Goal: Task Accomplishment & Management: Manage account settings

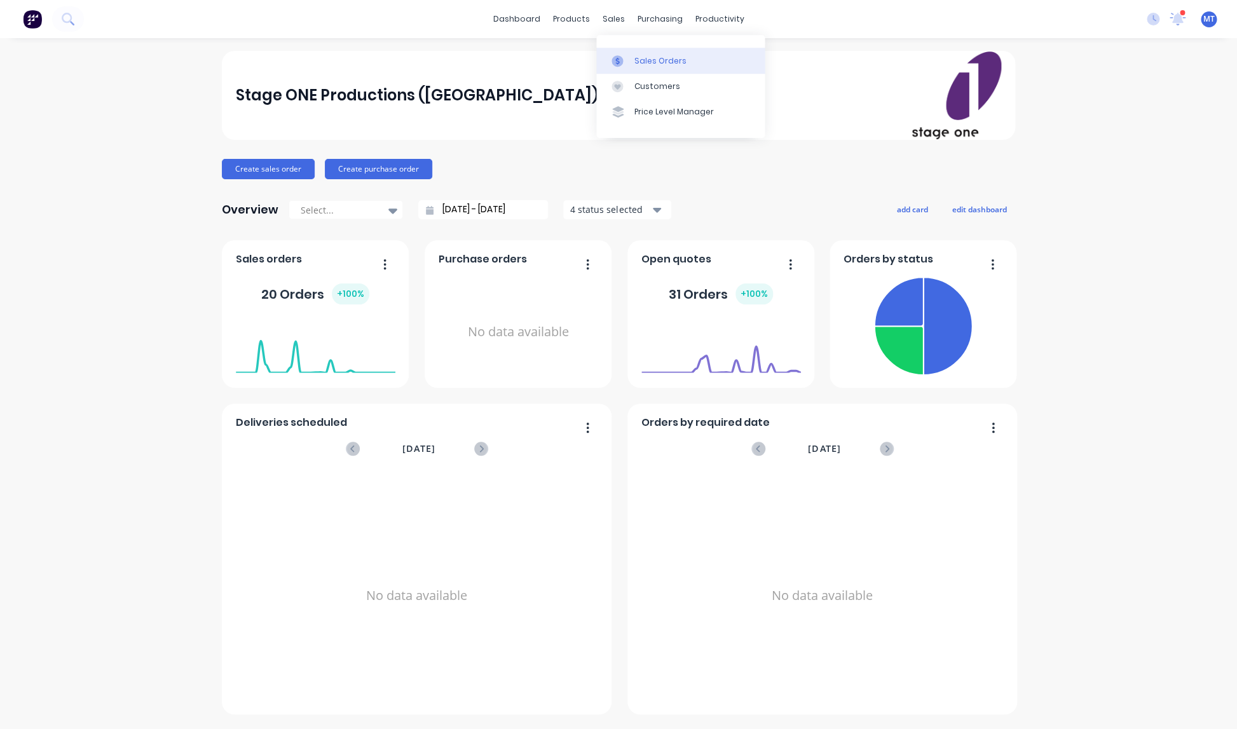
click at [648, 58] on div "Sales Orders" at bounding box center [660, 60] width 52 height 11
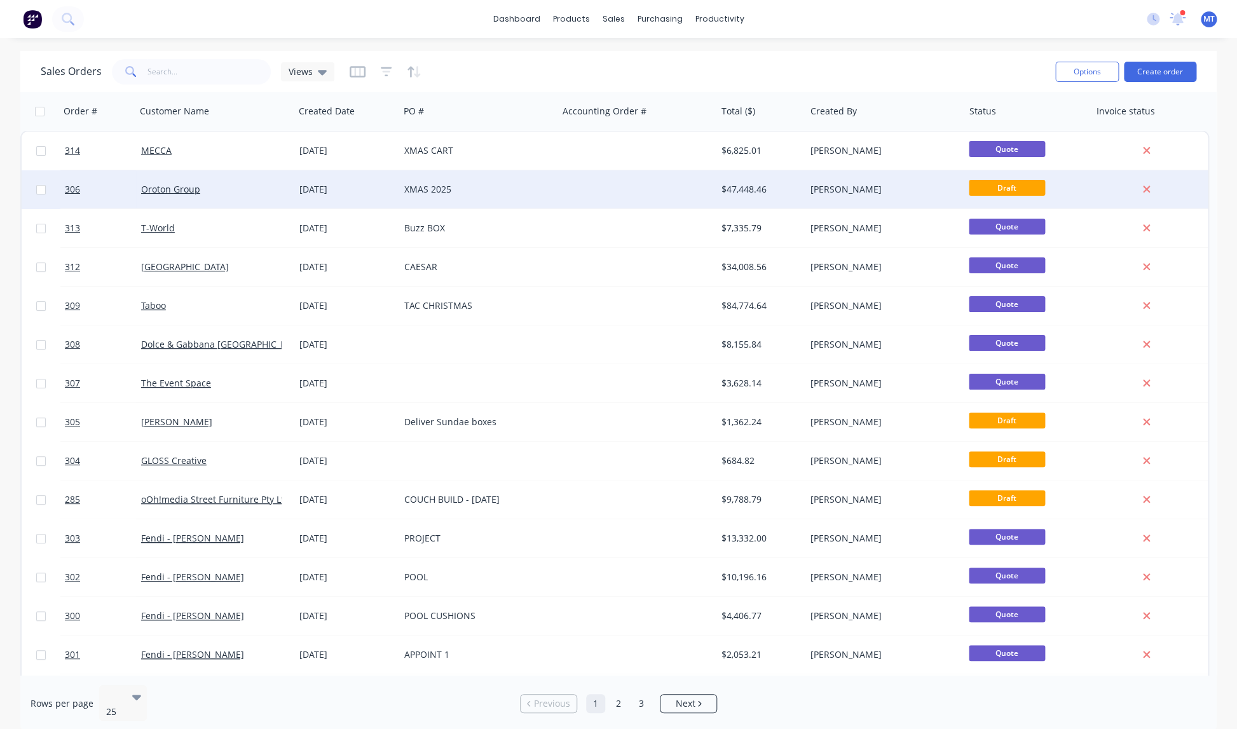
click at [435, 189] on div "XMAS 2025" at bounding box center [474, 189] width 141 height 13
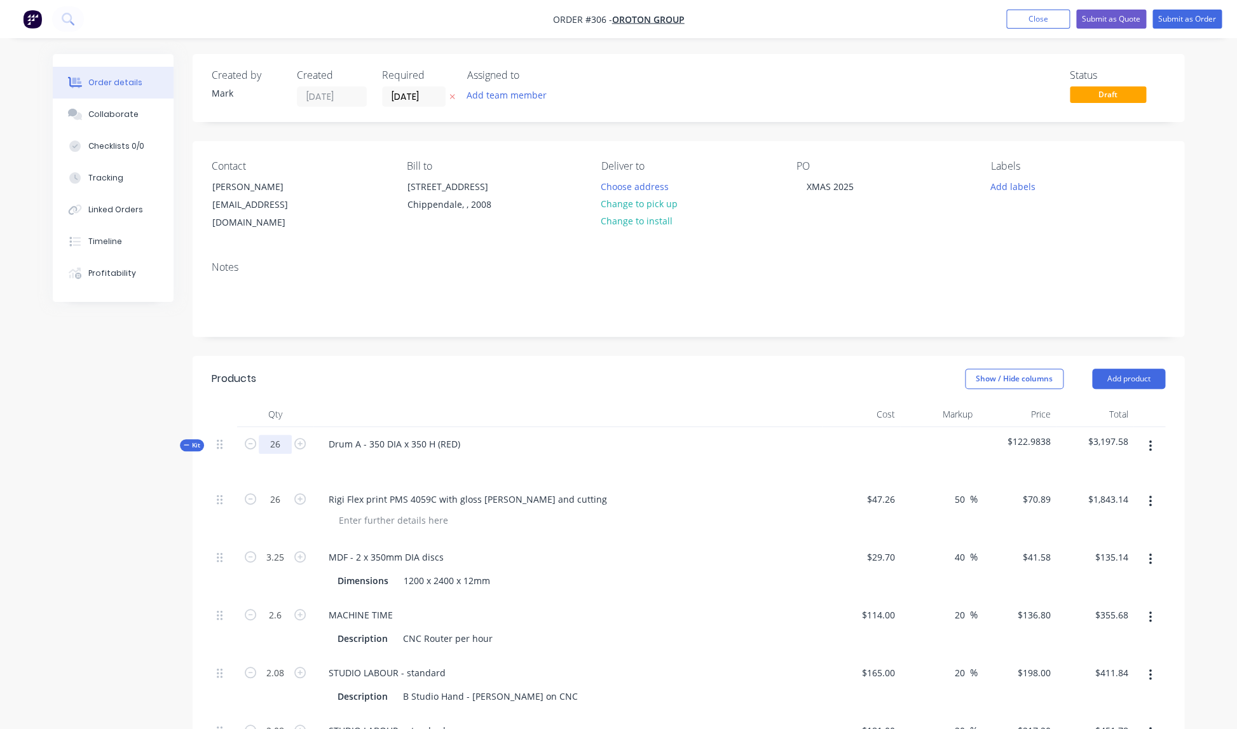
click at [281, 435] on input "26" at bounding box center [275, 444] width 33 height 19
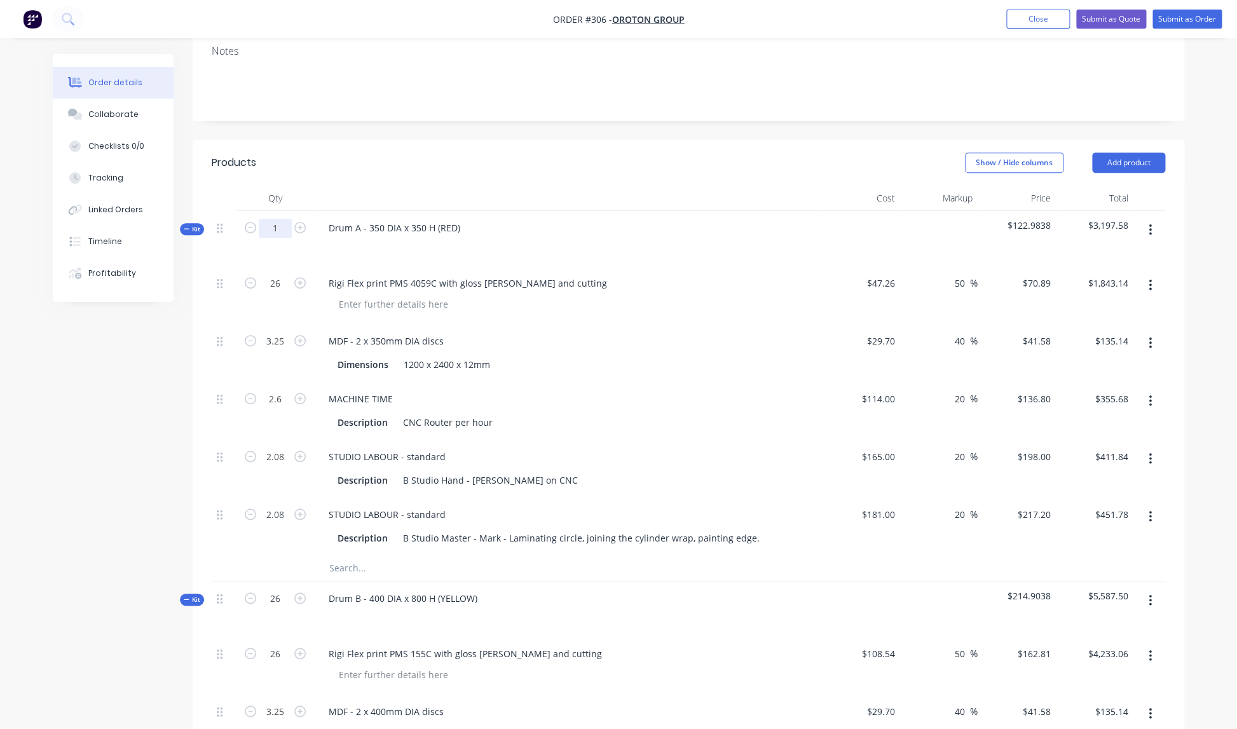
type input "1"
type input "0.125"
type input "0.1"
type input "0.08"
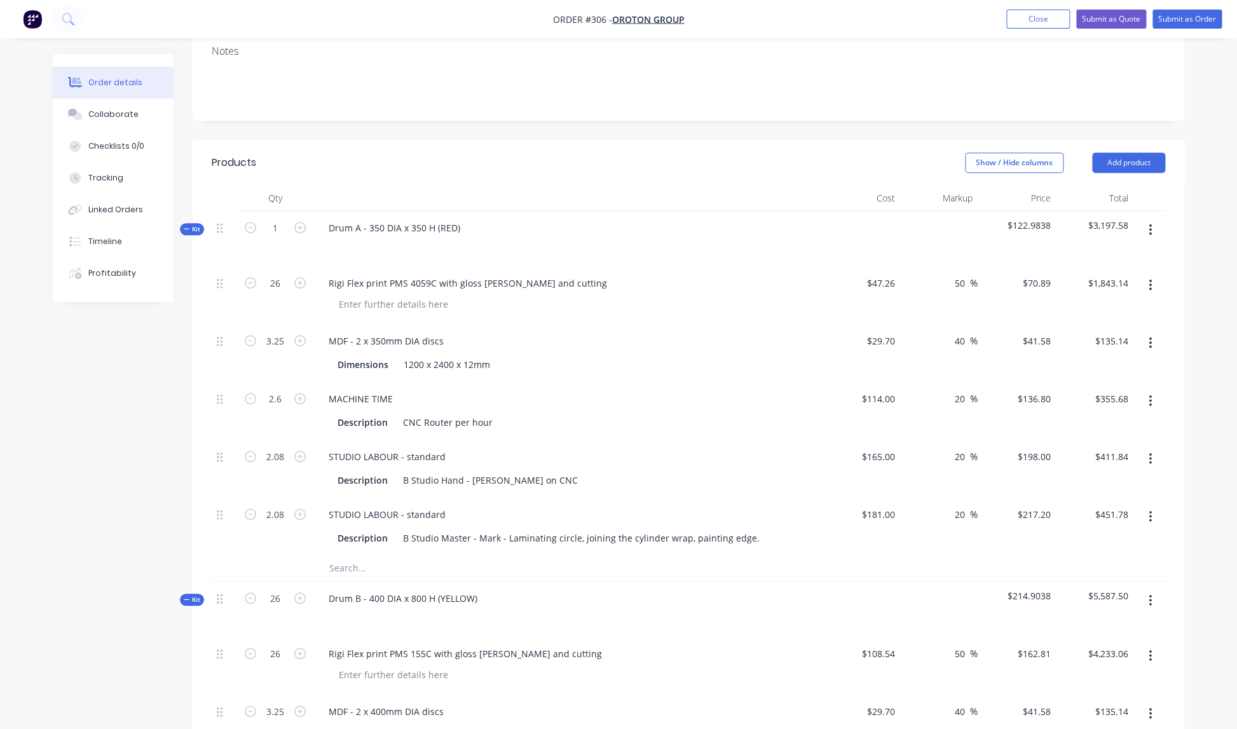
type input "0.08"
click at [671, 447] on div "STUDIO LABOUR - standard" at bounding box center [567, 456] width 498 height 18
type input "$70.89"
type input "$5.20"
type input "$13.68"
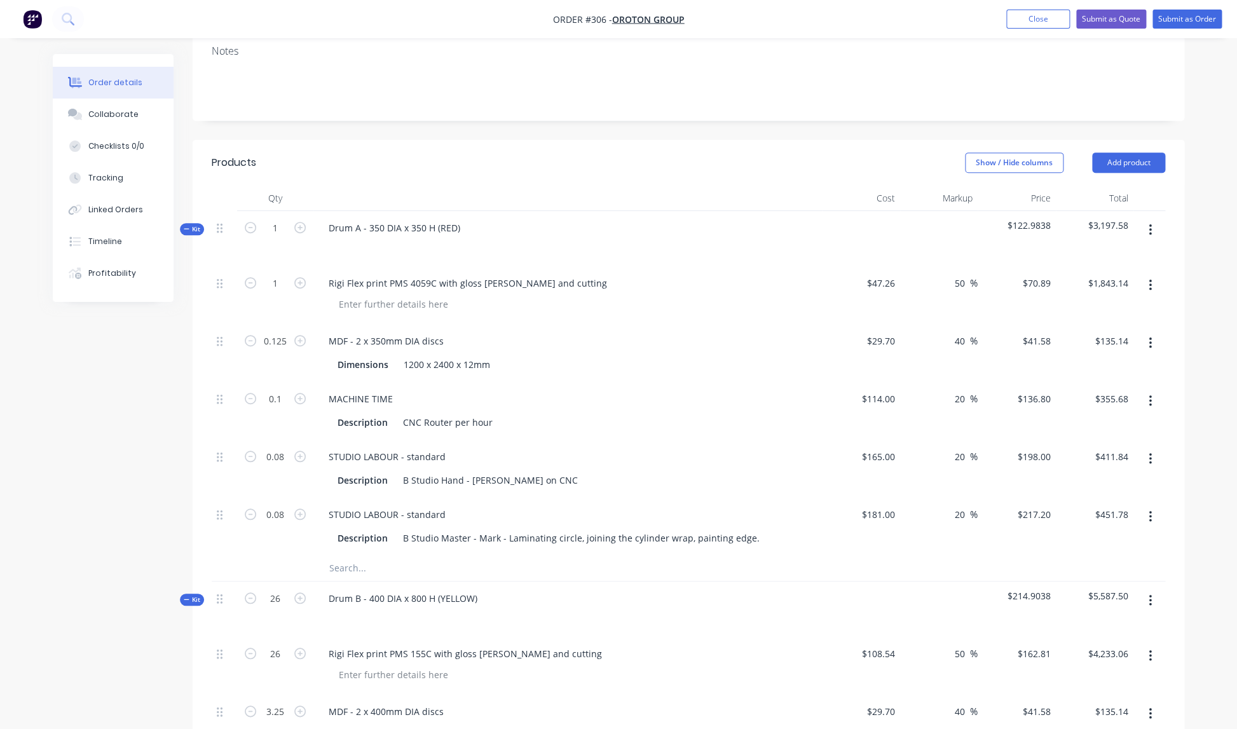
type input "$15.84"
type input "$17.38"
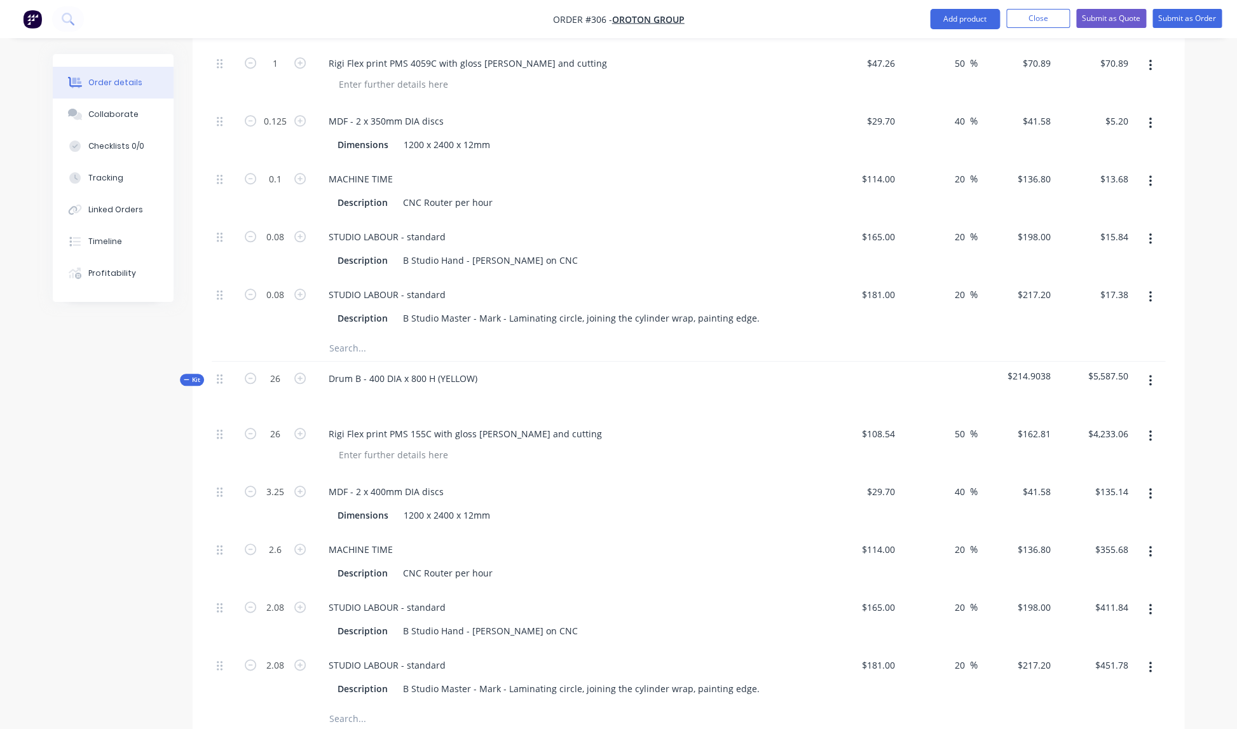
scroll to position [442, 0]
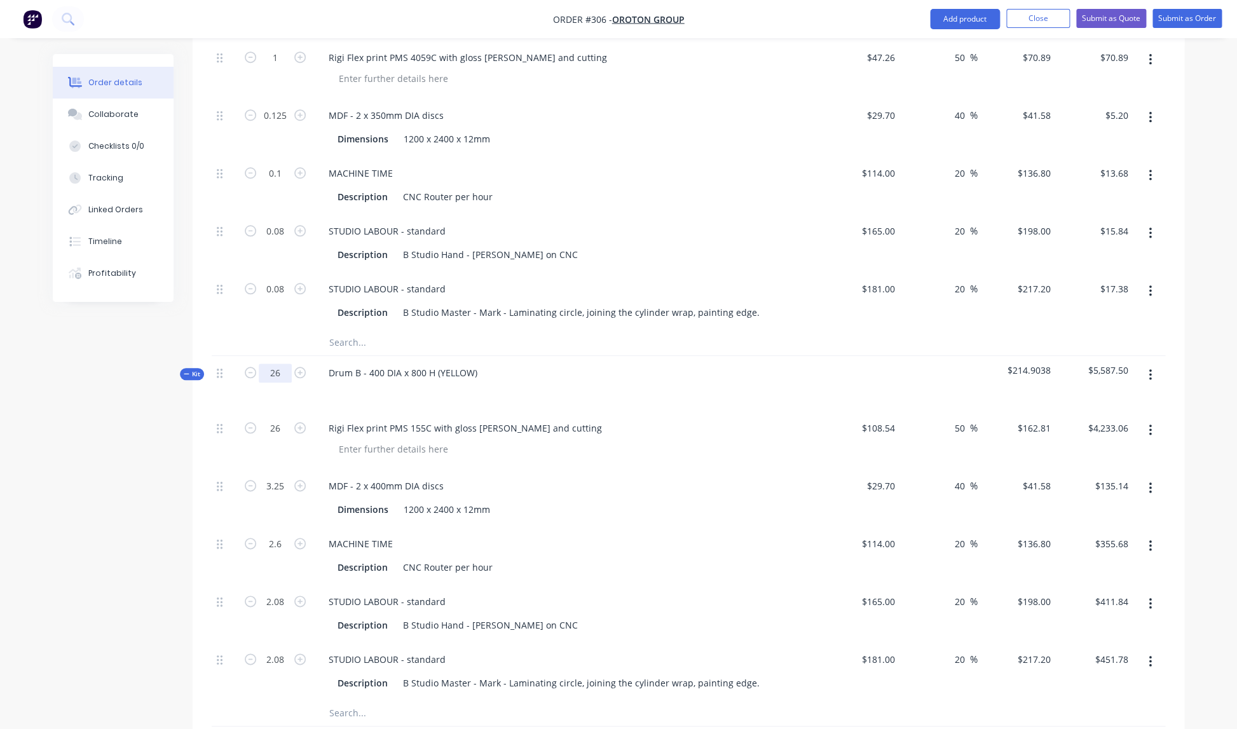
click at [281, 363] on input "26" at bounding box center [275, 372] width 33 height 19
type input "1"
type input "0.125"
type input "0.1"
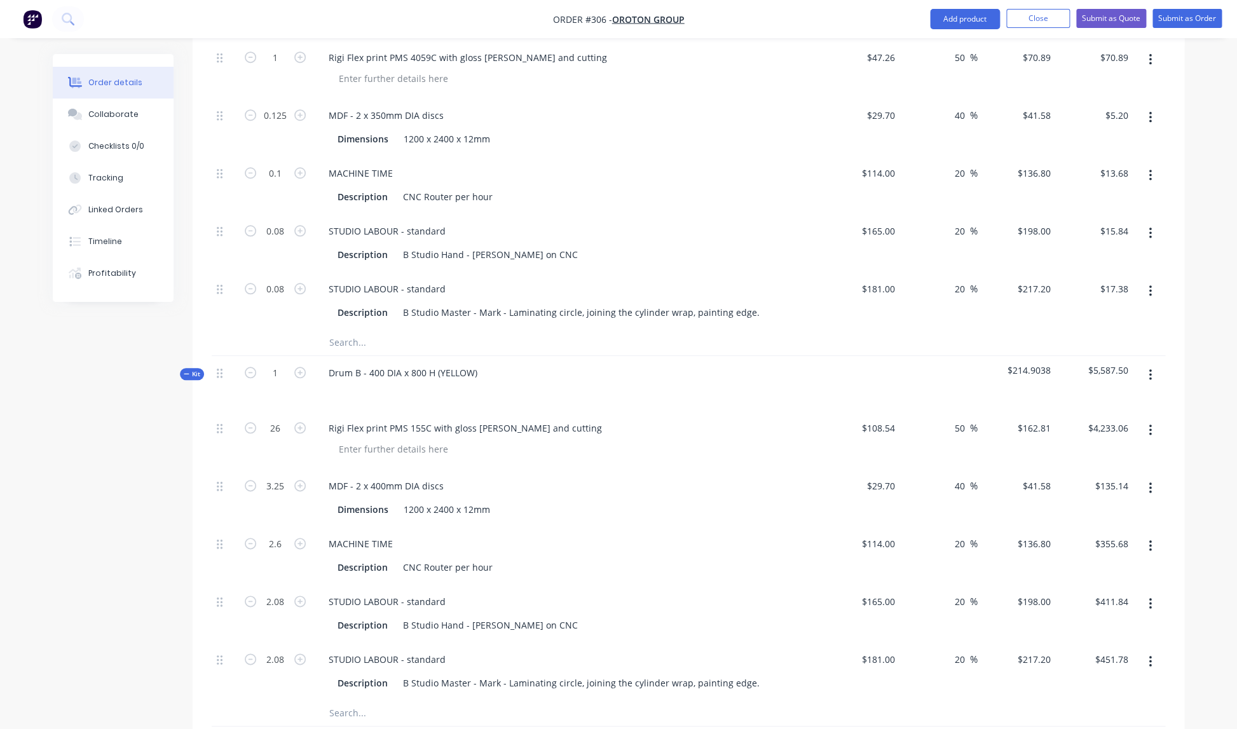
type input "0.08"
type input "$162.81"
type input "$5.20"
type input "$13.68"
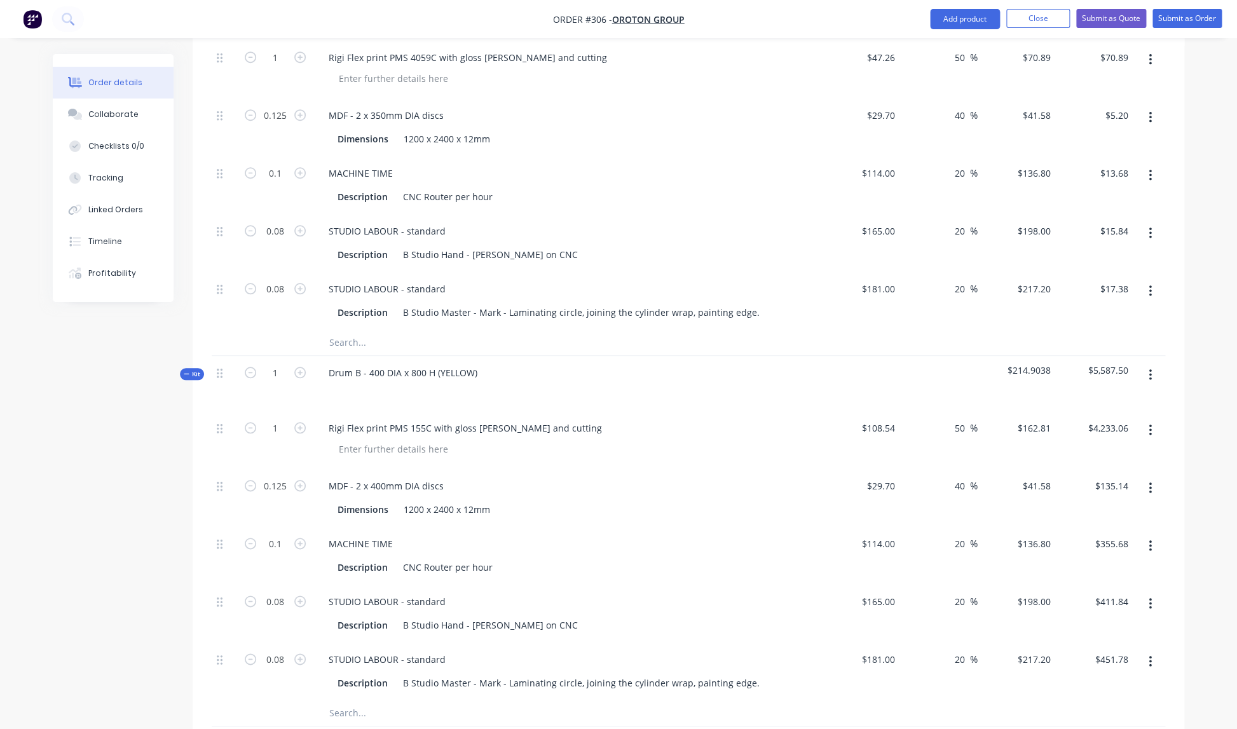
type input "$15.84"
type input "$17.38"
click at [559, 411] on div "Rigi Flex print PMS 155C with gloss lam and cutting" at bounding box center [567, 440] width 508 height 58
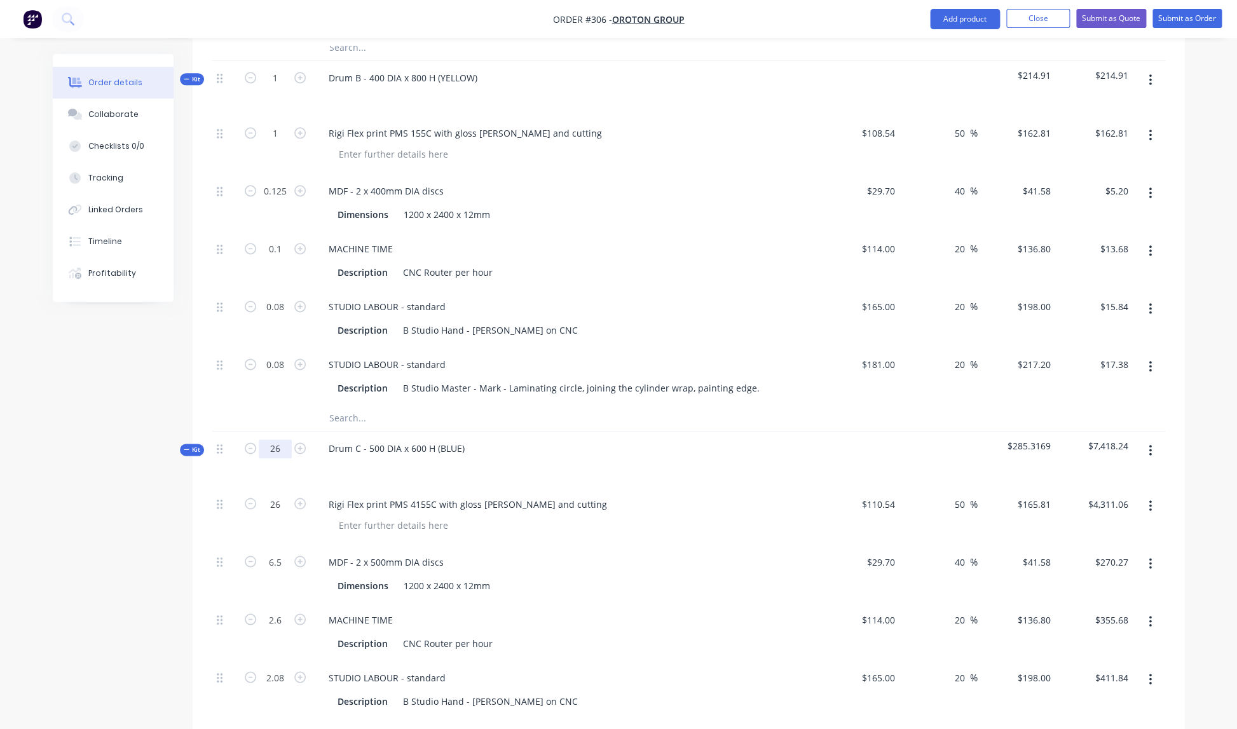
scroll to position [737, 0]
click at [280, 438] on input "26" at bounding box center [275, 447] width 33 height 19
type input "1"
type input "0.25"
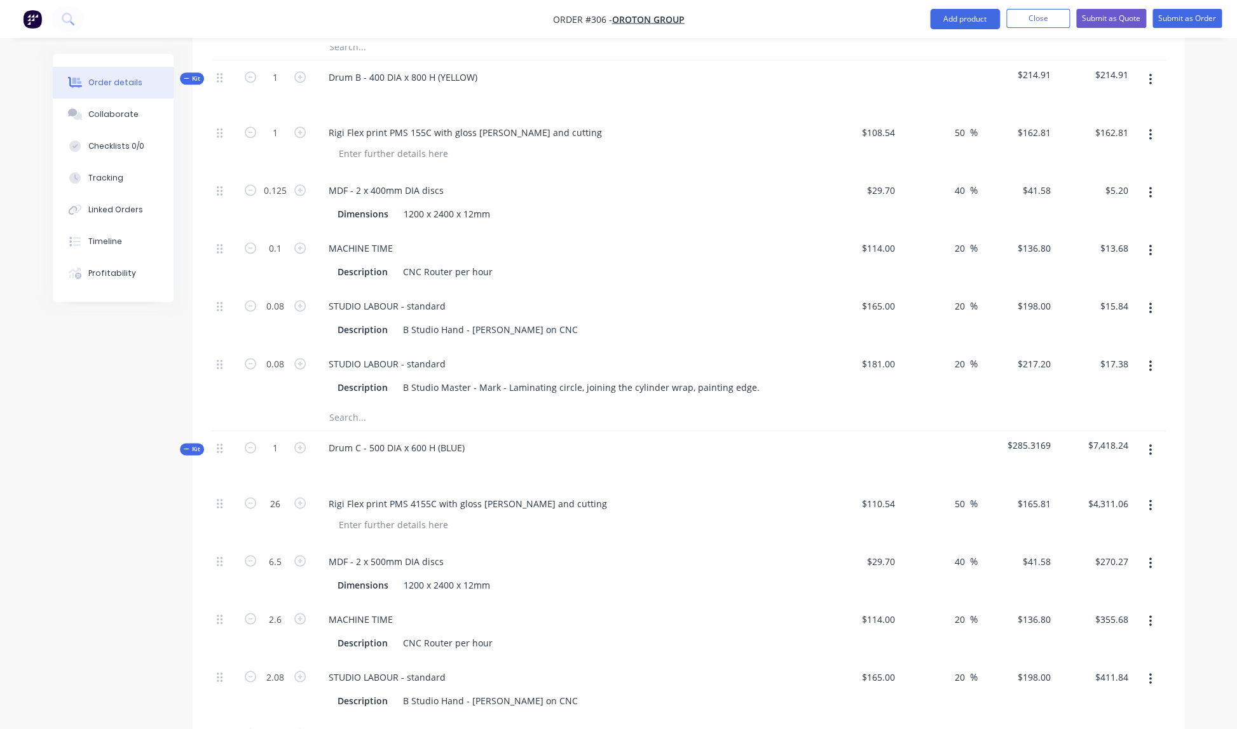
type input "0.1"
type input "0.08"
type input "0.125"
type input "0.08"
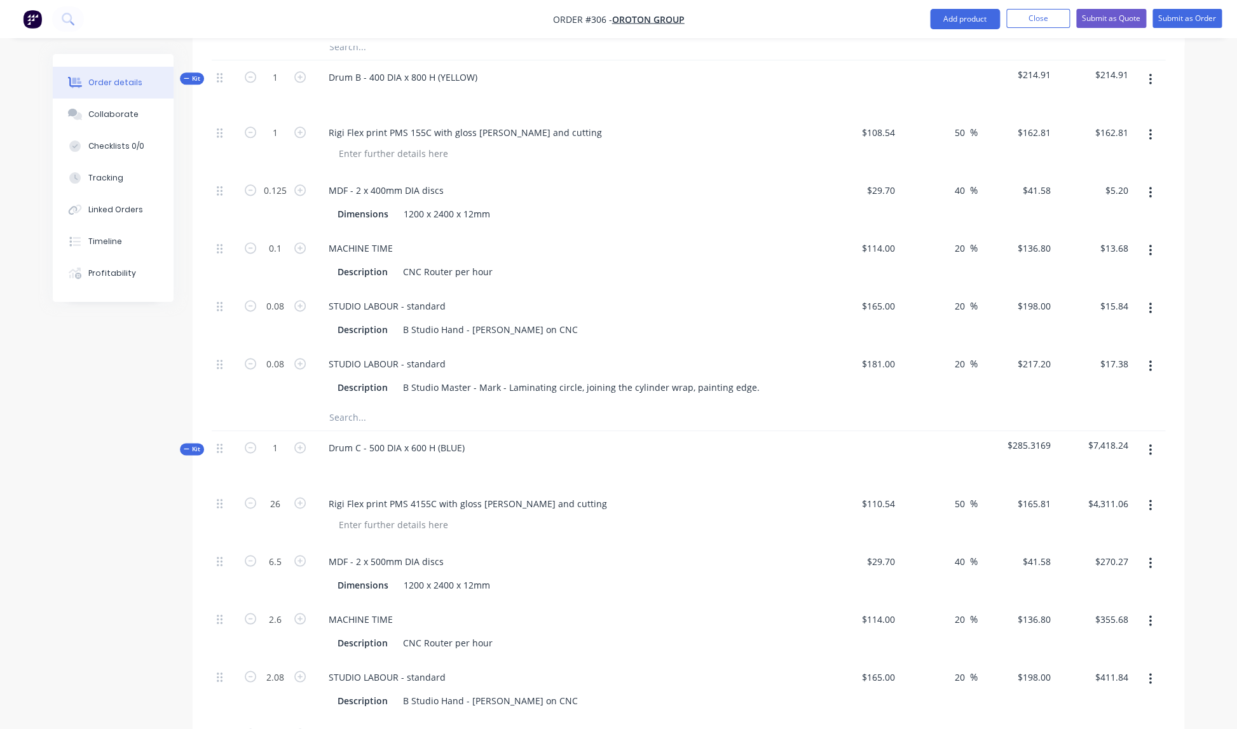
type input "0.08"
click at [573, 525] on div "Rigi Flex print PMS 4155C with gloss lam and cutting" at bounding box center [567, 515] width 508 height 58
type input "$165.81"
type input "$10.40"
type input "$13.68"
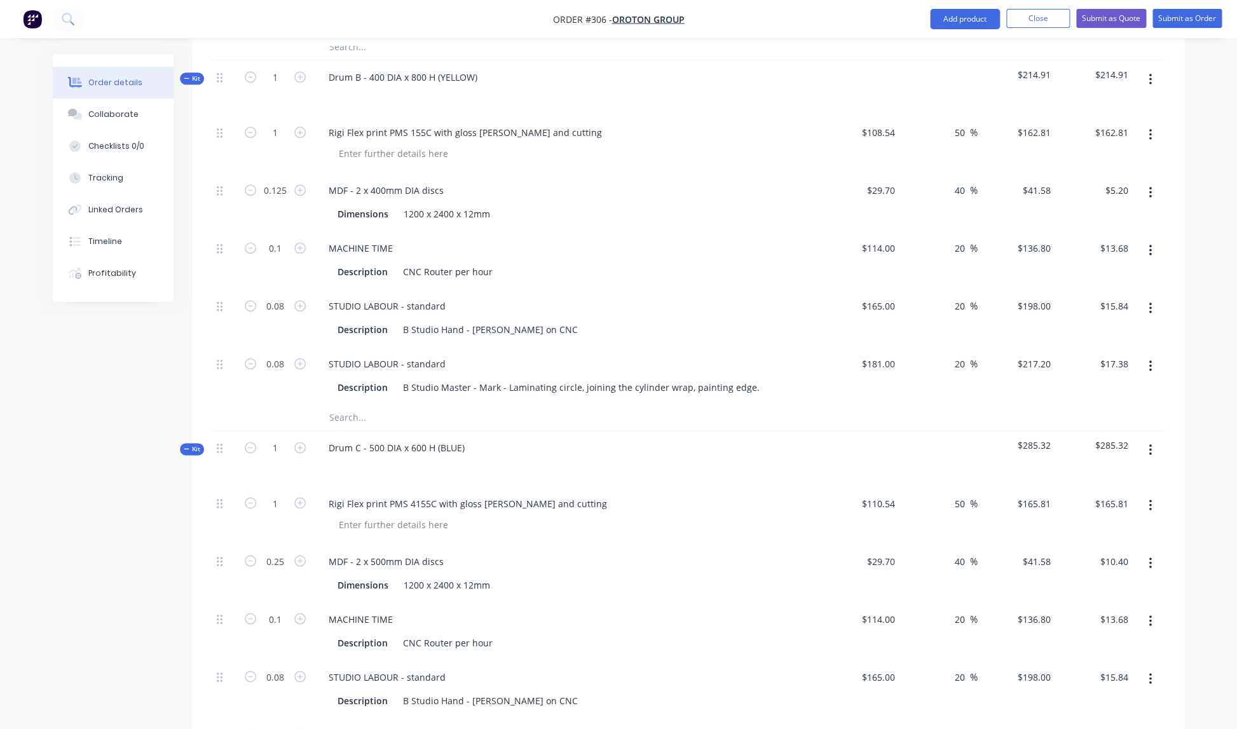
type input "$15.84"
type input "$37.35"
type input "$9.02"
type input "$15.84"
type input "$17.38"
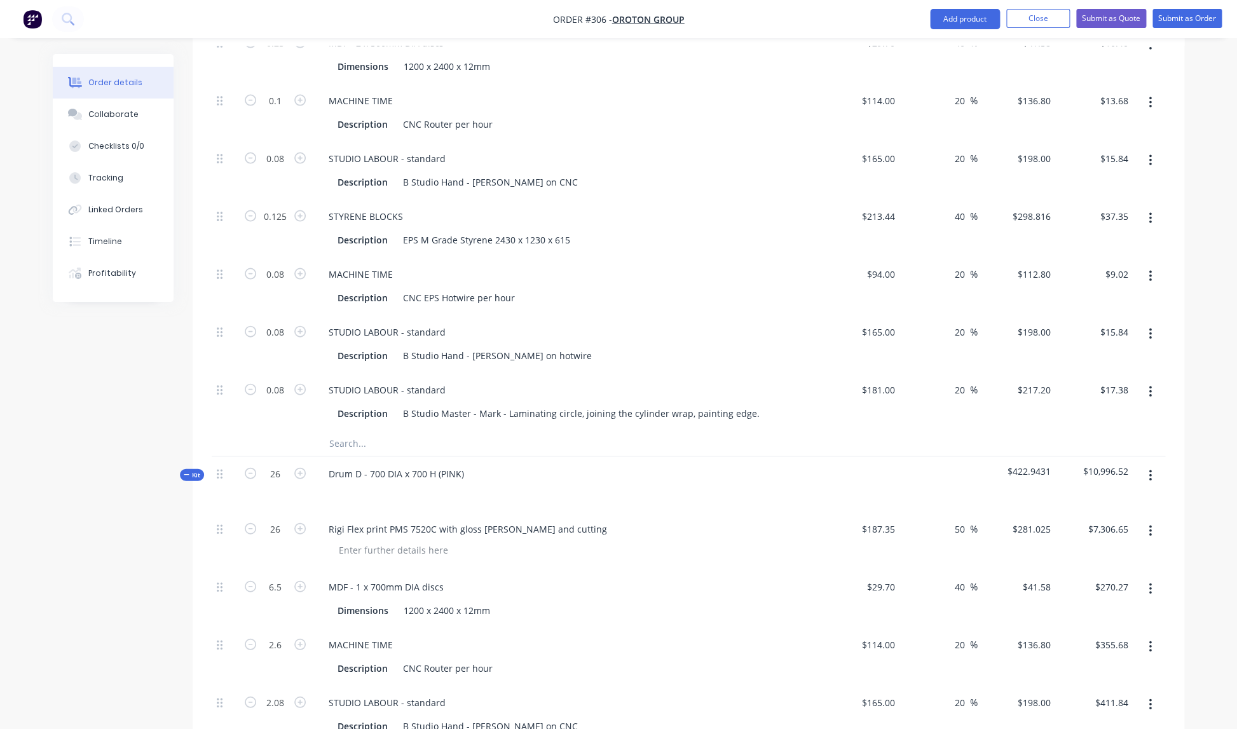
scroll to position [1269, 0]
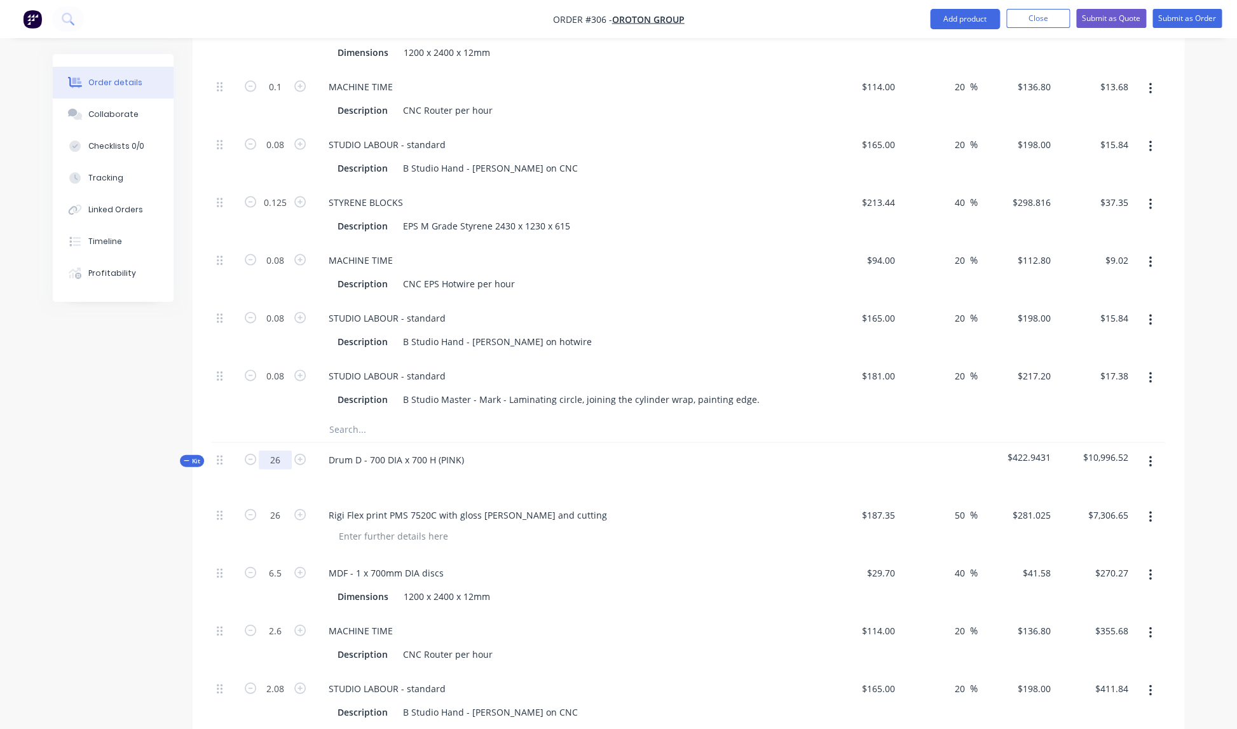
click at [281, 451] on input "26" at bounding box center [275, 460] width 33 height 19
type input "1"
type input "0.25"
type input "0.1"
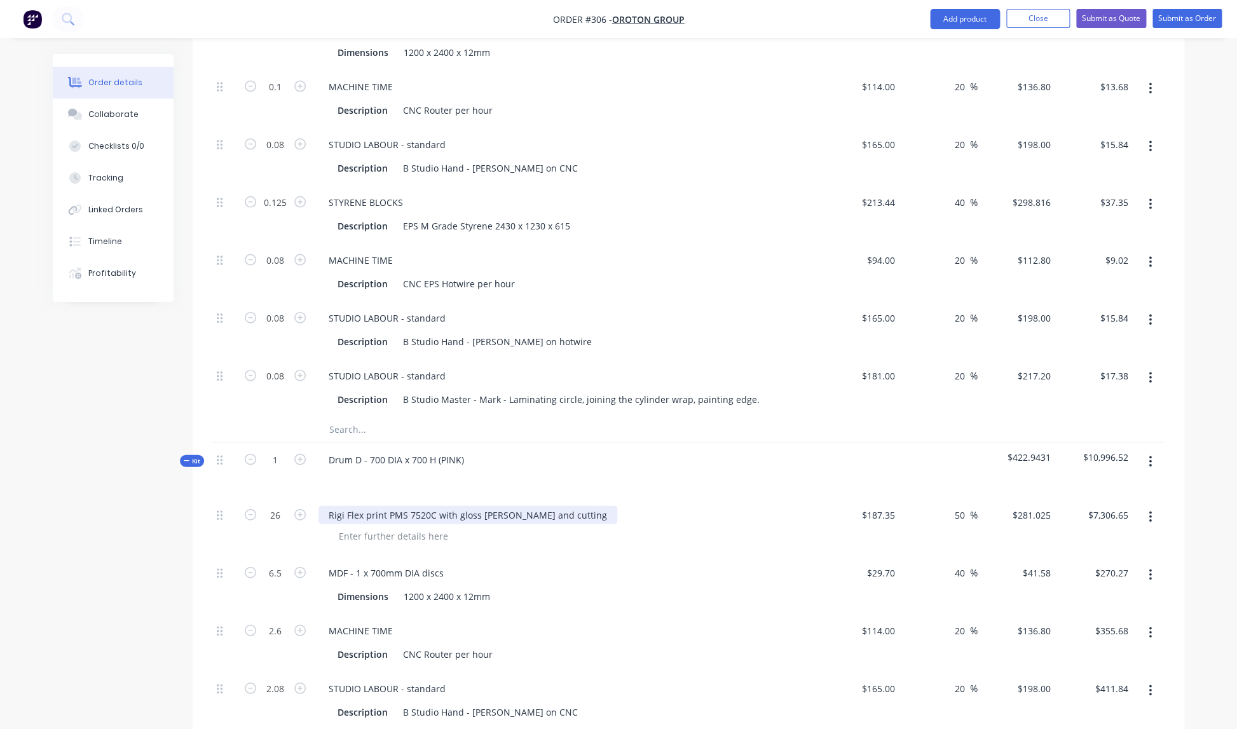
type input "0.08"
type input "0.2"
type input "0.08"
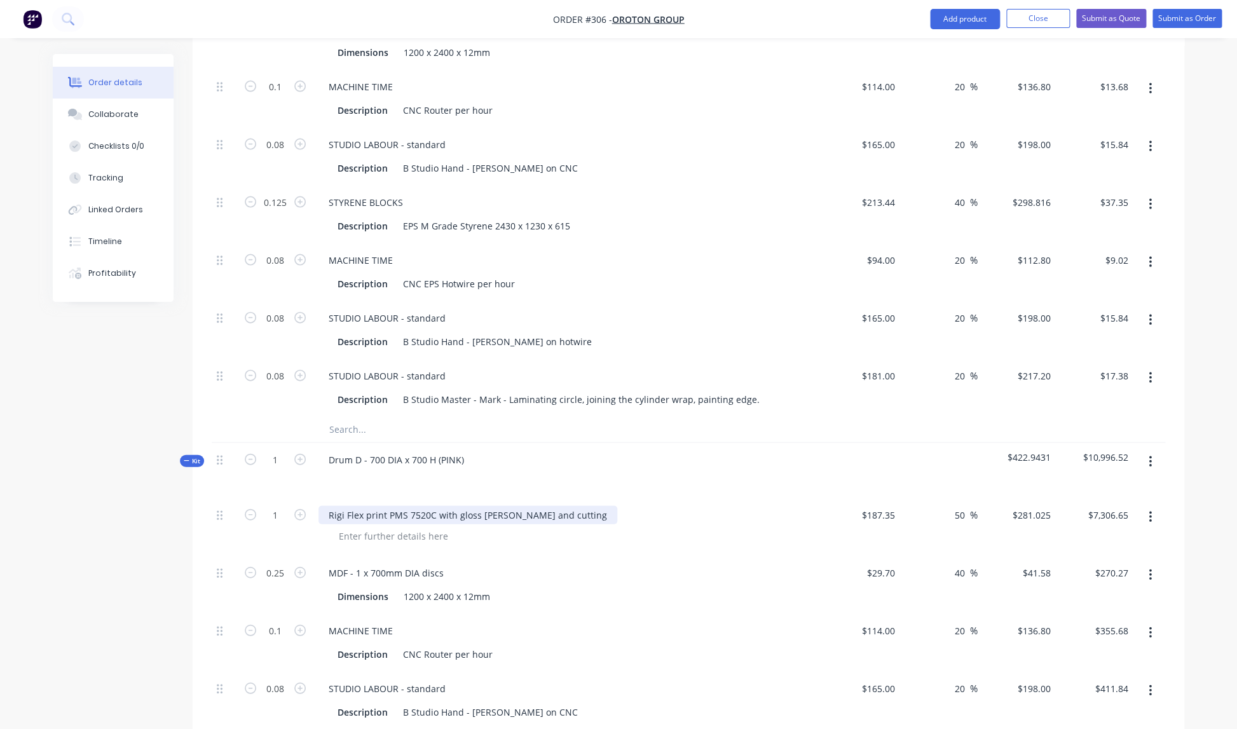
type input "$281.03"
type input "$10.40"
type input "$13.68"
type input "$15.84"
type input "$59.76"
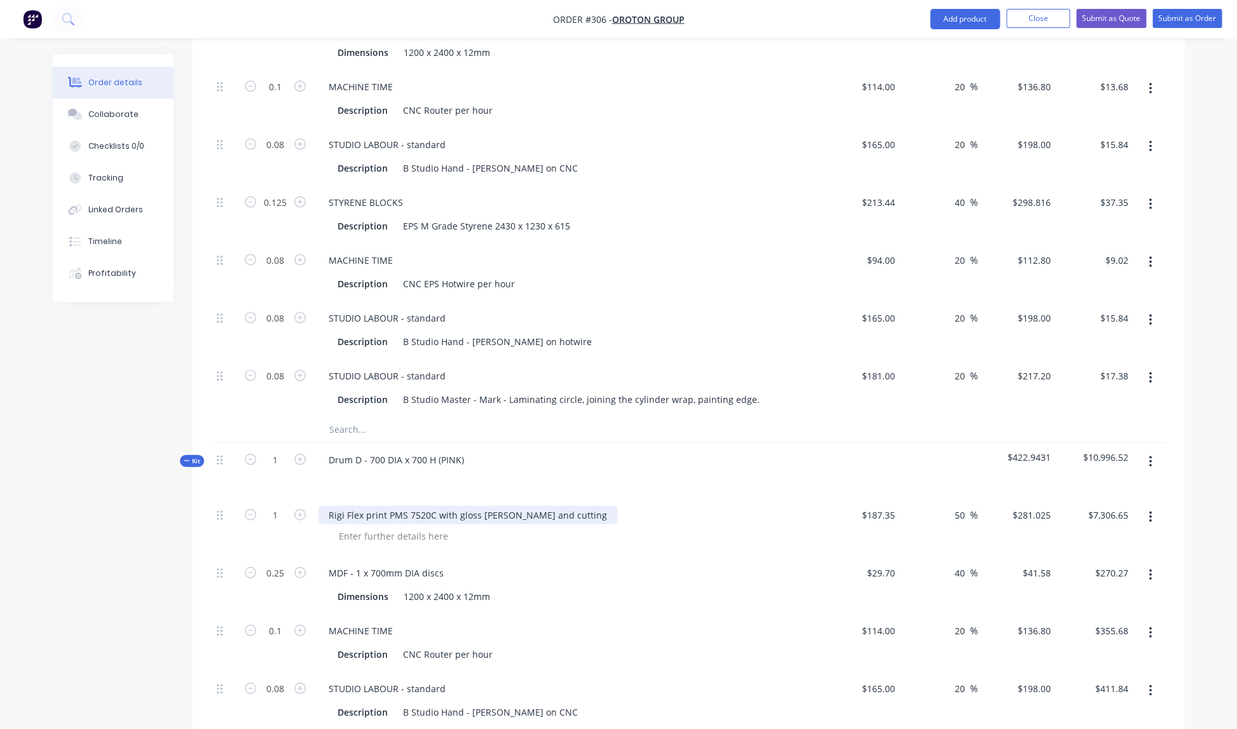
type input "$9.02"
type input "$15.84"
type input "$17.38"
click at [497, 506] on div "Rigi Flex print PMS 7520C with gloss lam and cutting" at bounding box center [467, 515] width 299 height 18
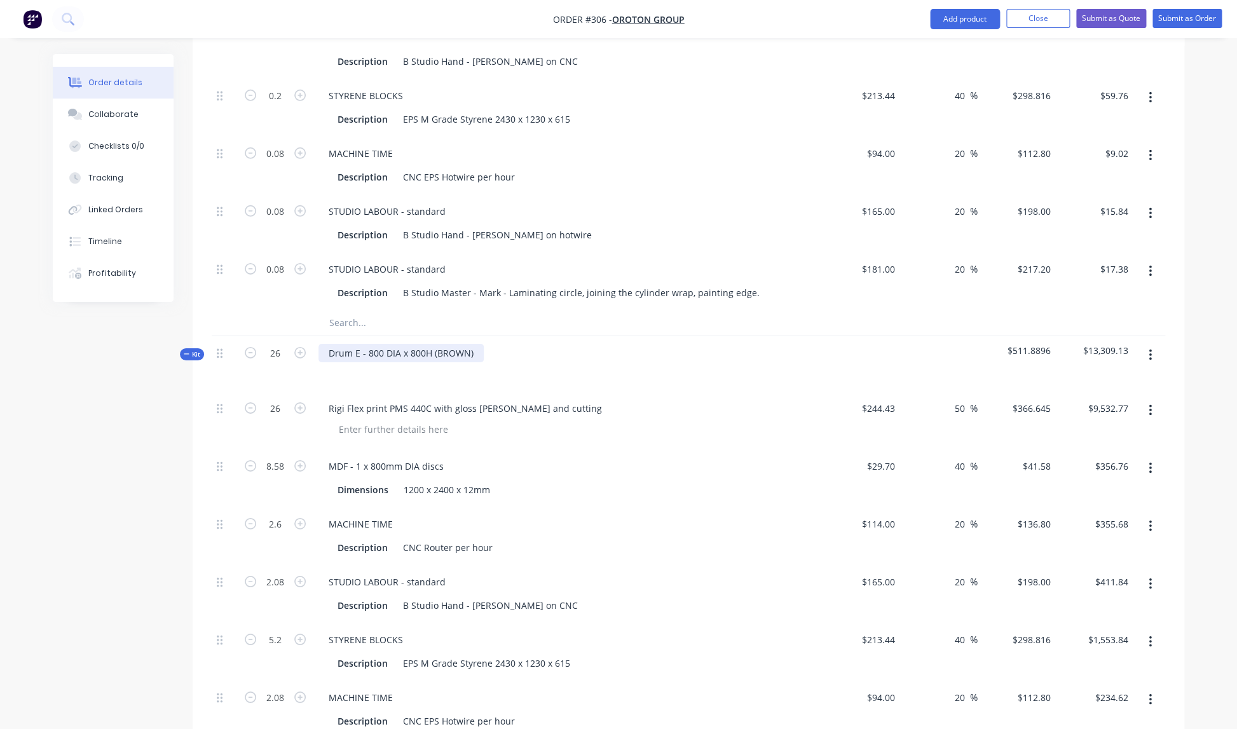
scroll to position [1925, 0]
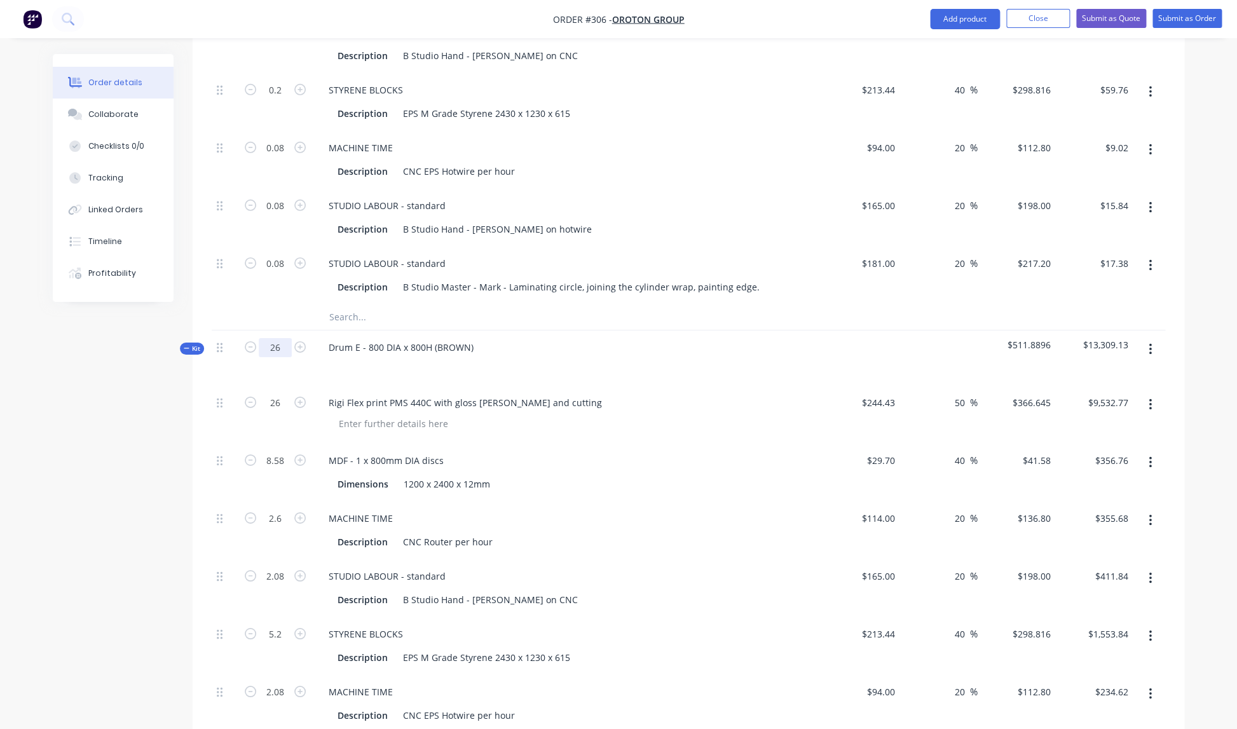
click at [279, 338] on input "26" at bounding box center [275, 347] width 33 height 19
type input "1"
type input "0.33"
type input "0.1"
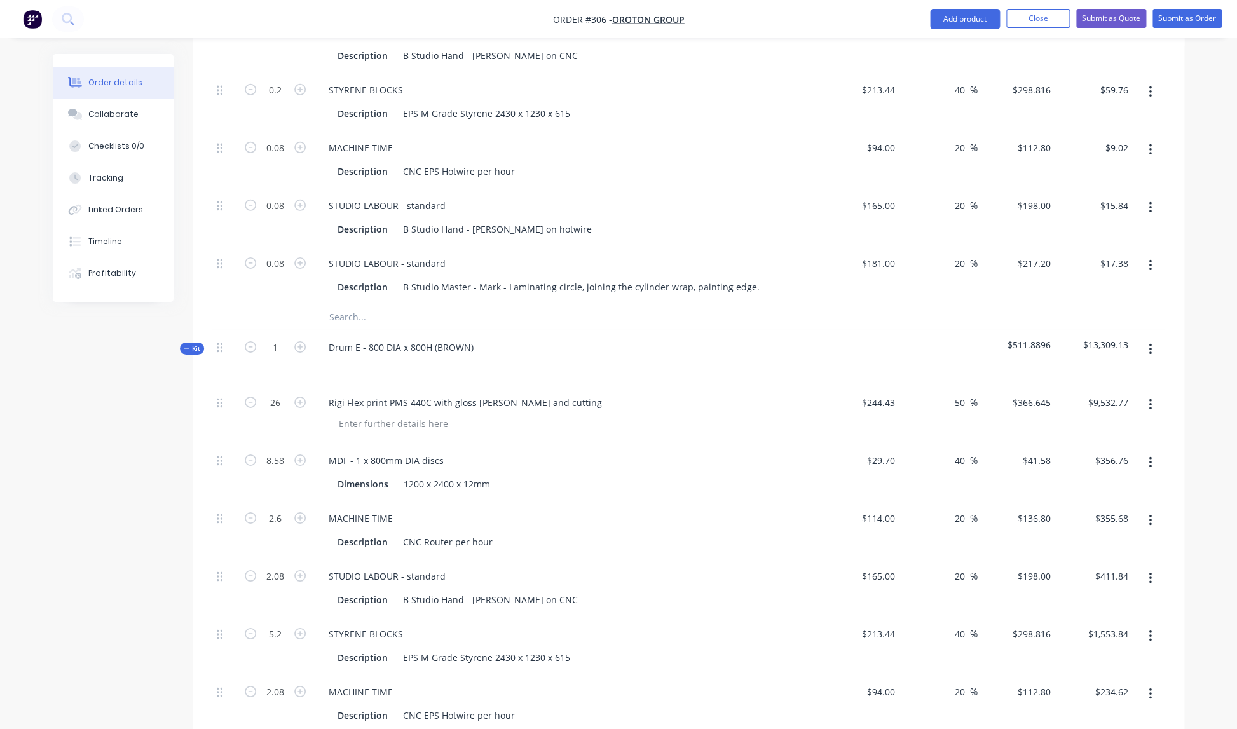
type input "0.08"
type input "0.2"
type input "0.08"
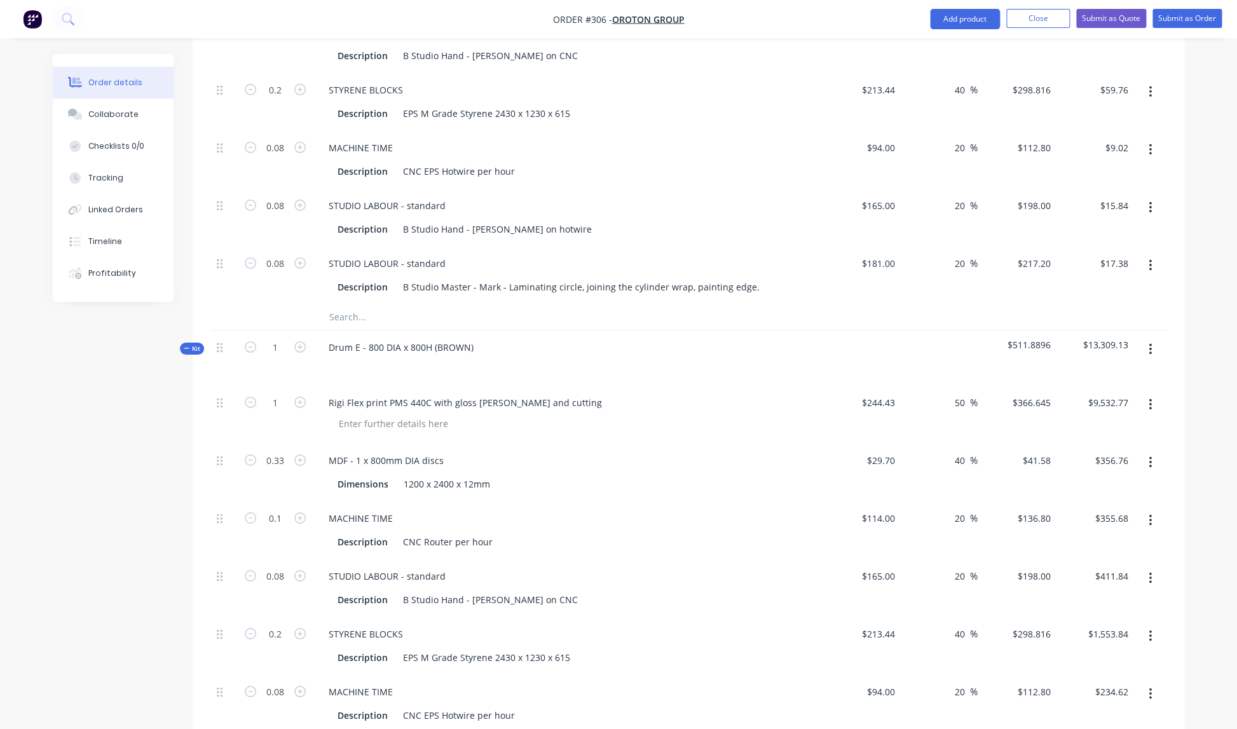
type input "$366.65"
type input "$13.72"
type input "$13.68"
type input "$15.84"
type input "$59.76"
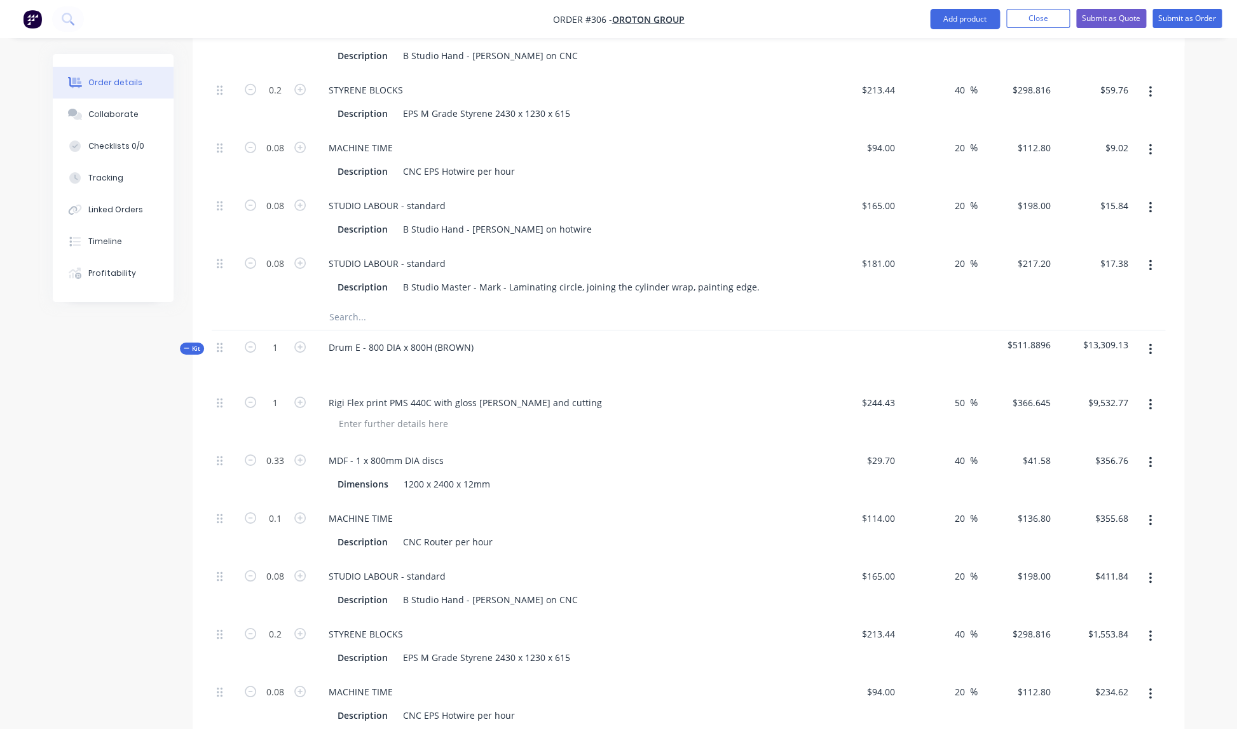
type input "$9.02"
type input "$15.84"
type input "$17.38"
click at [677, 485] on div "MDF - 1 x 800mm DIA discs Dimensions 1200 x 2400 x 12mm" at bounding box center [567, 473] width 508 height 58
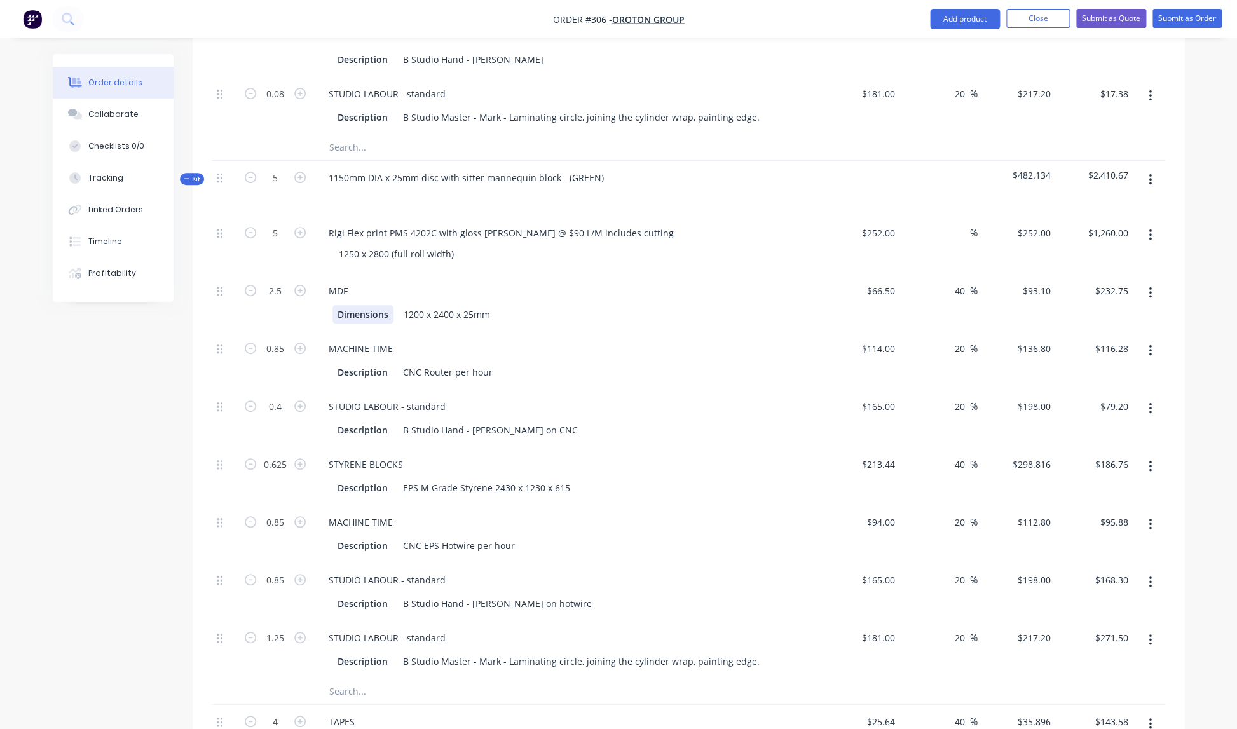
scroll to position [2633, 0]
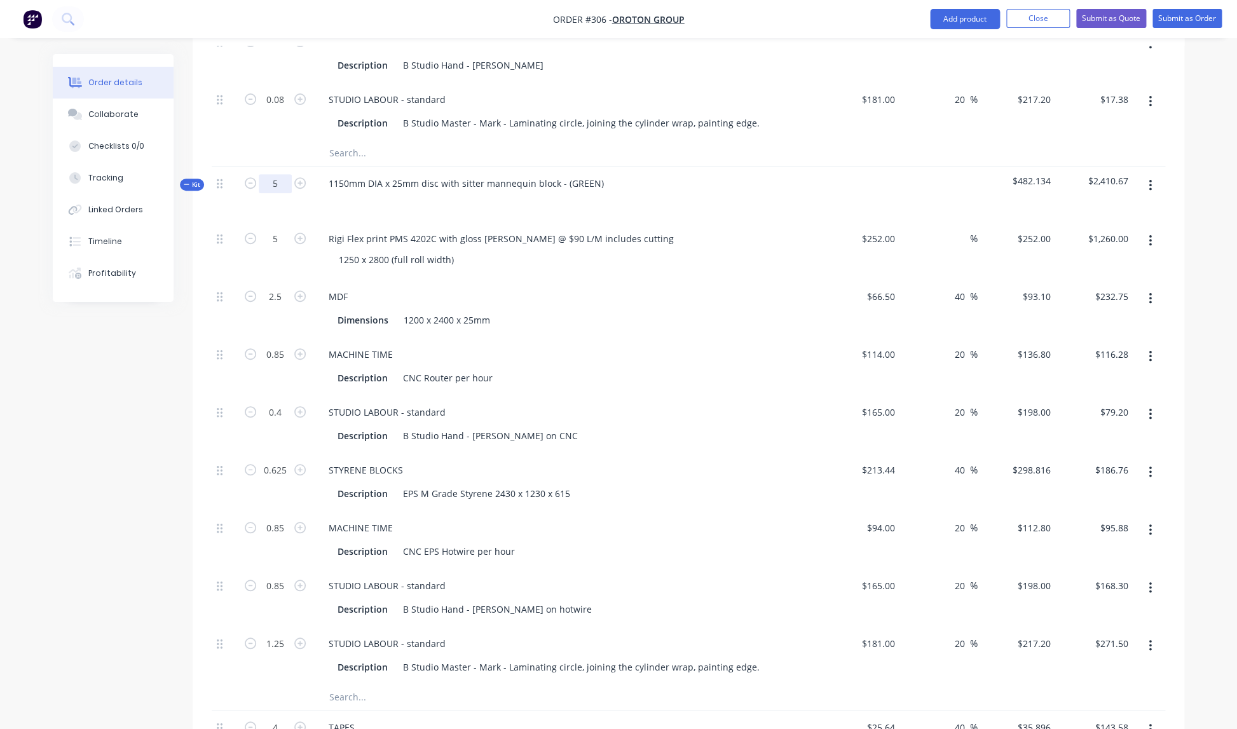
click at [279, 174] on input "5" at bounding box center [275, 183] width 33 height 19
type input "1"
click at [697, 312] on div "Dimensions 1200 x 2400 x 25mm" at bounding box center [564, 321] width 465 height 18
type input "1"
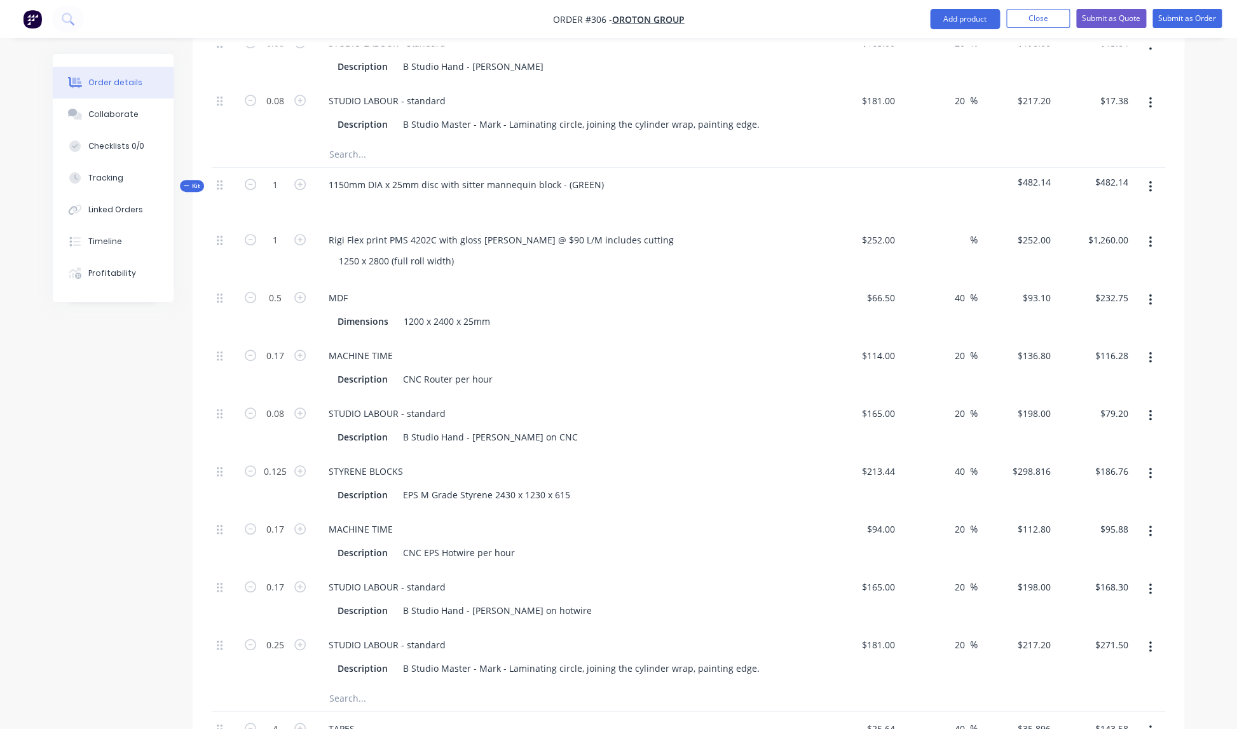
type input "0.5"
type input "0.17"
type input "0.08"
type input "0.125"
type input "0.17"
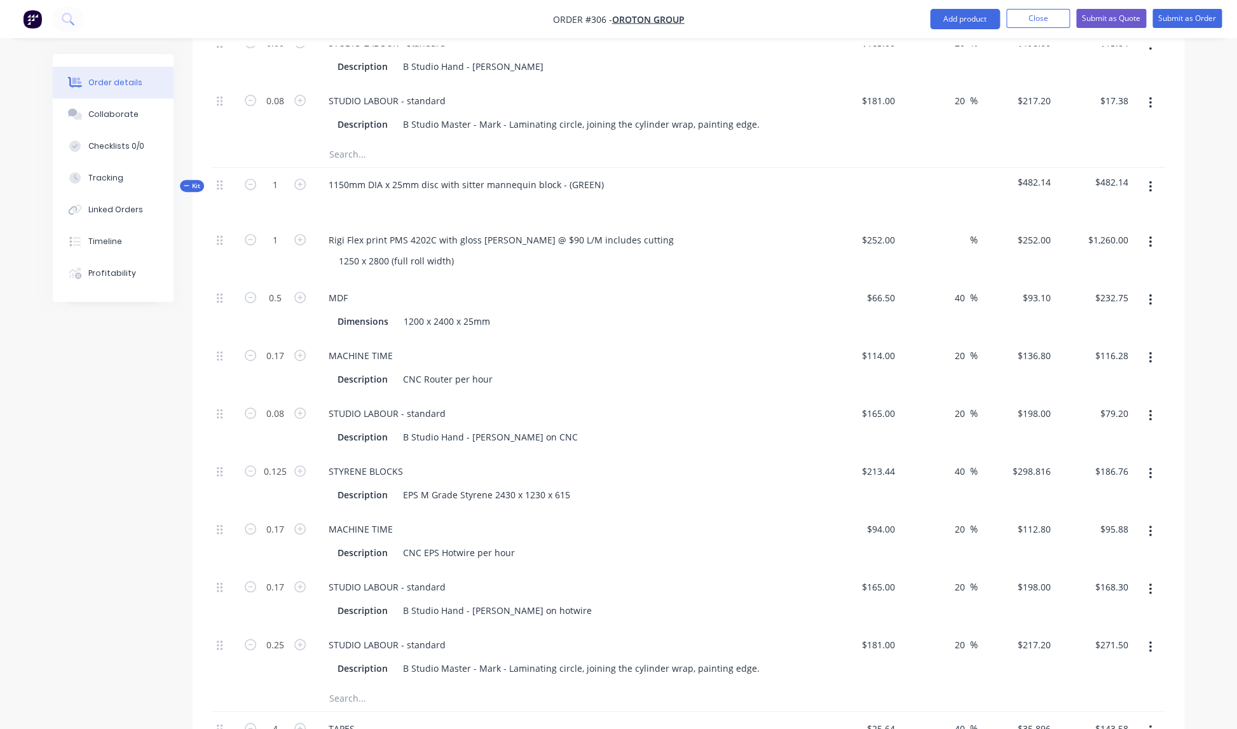
type input "0.17"
type input "0.25"
type input "$252.00"
type input "$46.55"
type input "$23.26"
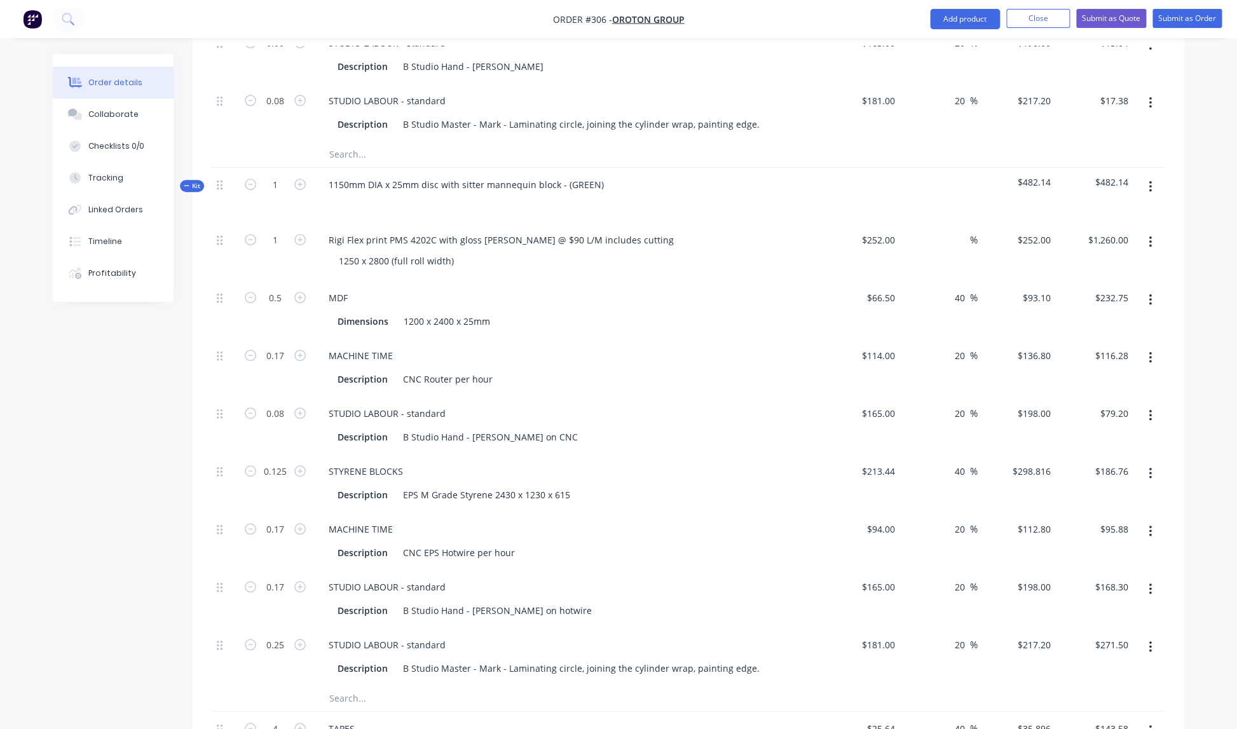
type input "$15.84"
type input "$37.35"
type input "$19.18"
type input "$33.66"
type input "$54.30"
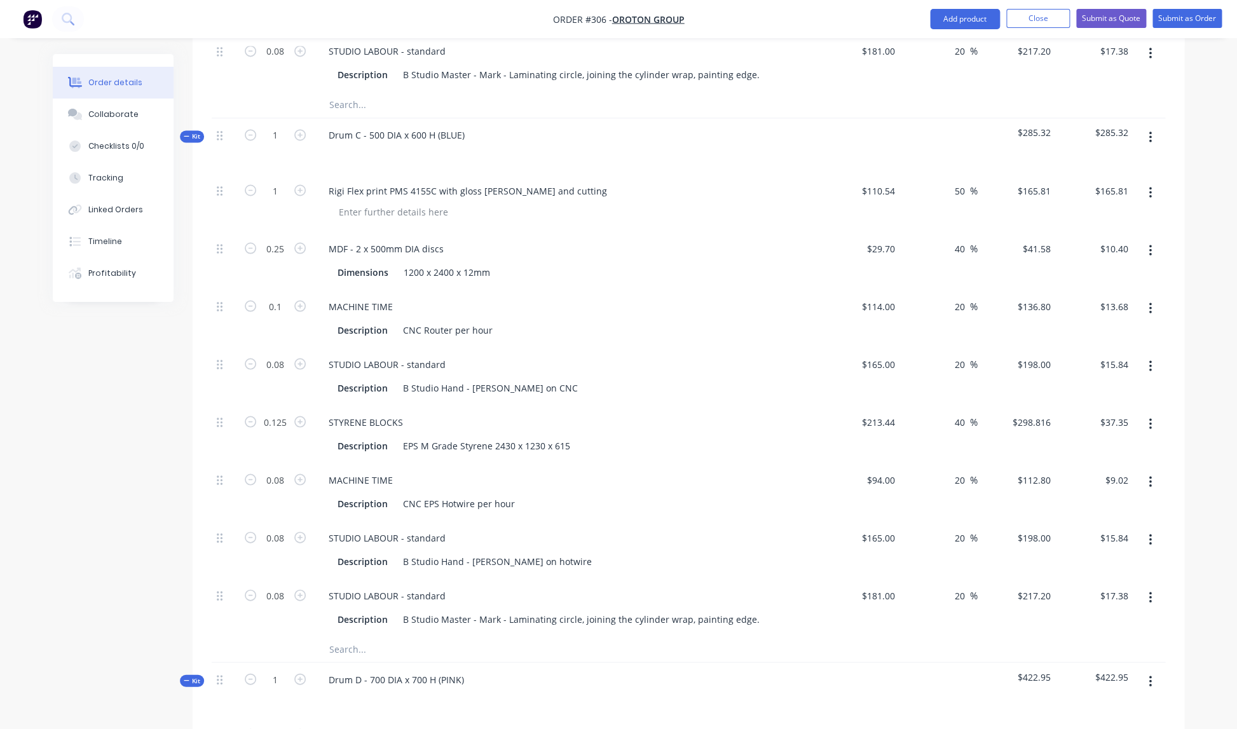
scroll to position [1052, 0]
click at [440, 410] on div "STYRENE BLOCKS" at bounding box center [567, 419] width 498 height 18
click at [422, 410] on div "STYRENE BLOCKS" at bounding box center [567, 419] width 498 height 18
click at [401, 410] on div "STYRENE BLOCKS" at bounding box center [365, 419] width 95 height 18
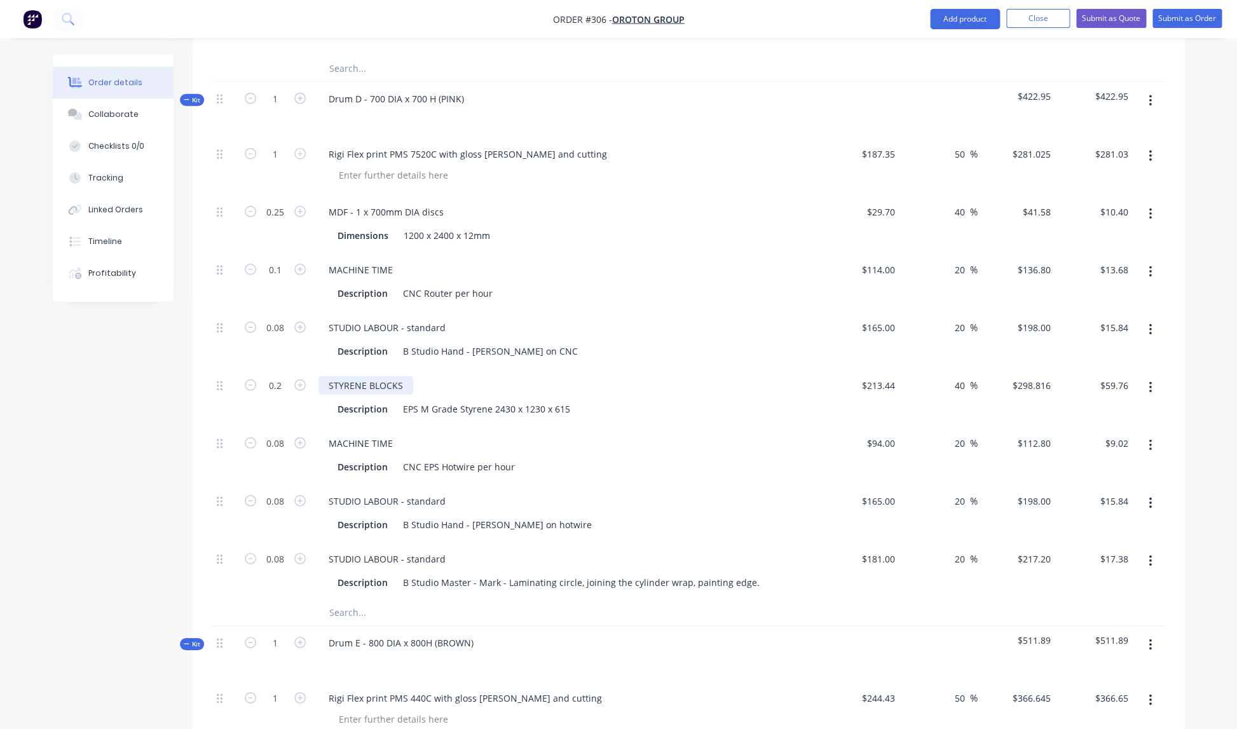
scroll to position [1630, 0]
click at [408, 376] on div "STYRENE BLOCKS" at bounding box center [365, 385] width 95 height 18
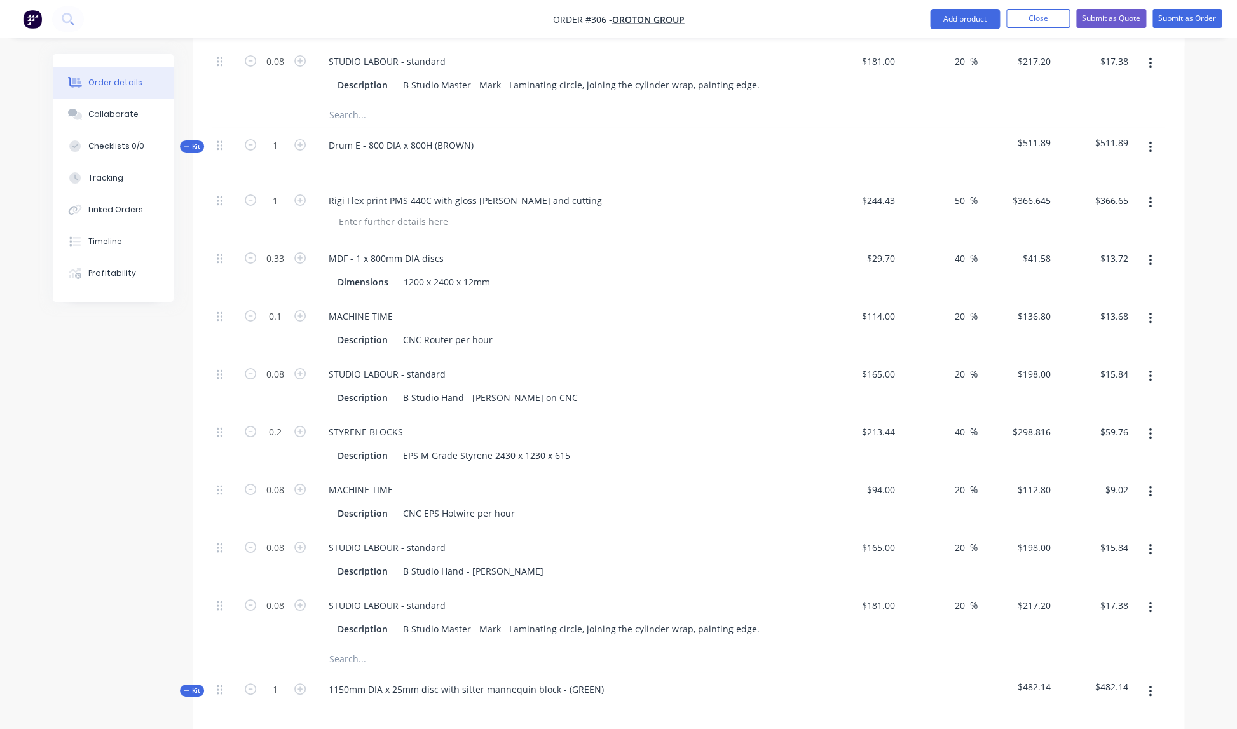
scroll to position [2128, 0]
drag, startPoint x: 404, startPoint y: 412, endPoint x: 418, endPoint y: 416, distance: 14.3
click at [405, 422] on div "STYRENE BLOCKS" at bounding box center [365, 431] width 95 height 18
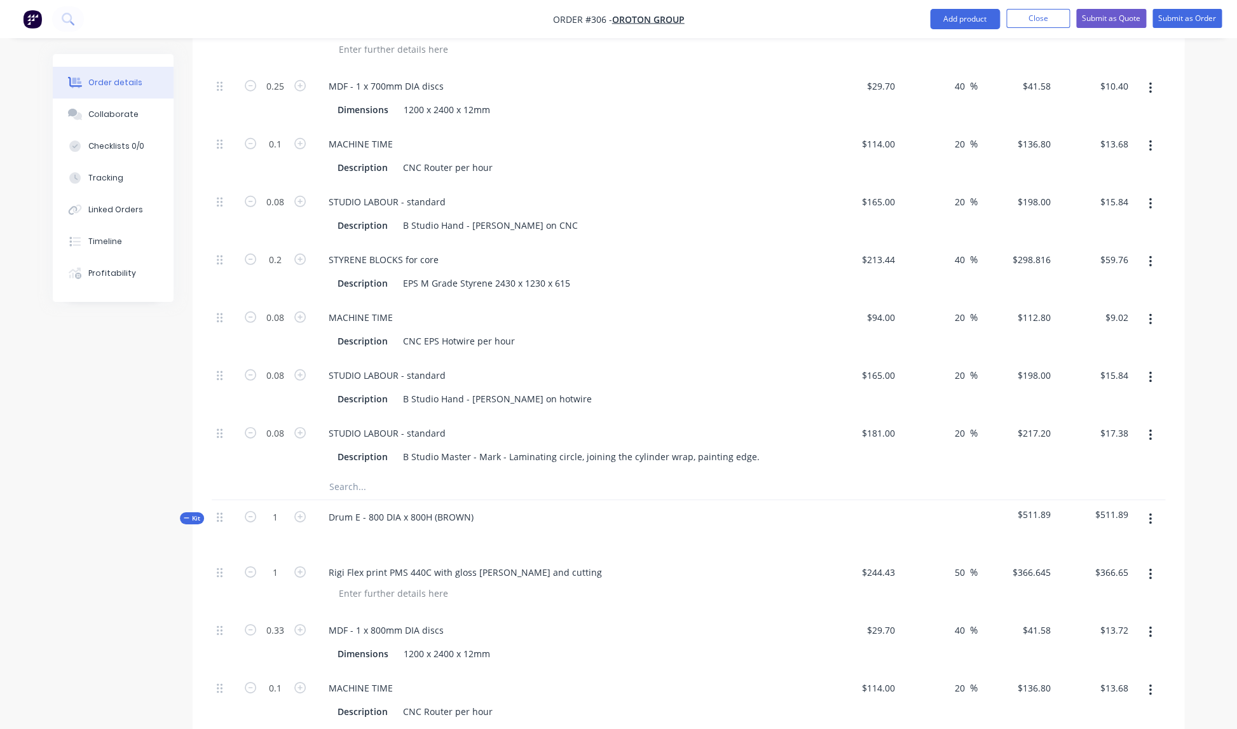
scroll to position [1754, 0]
click at [440, 252] on div "STYRENE BLOCKS for core" at bounding box center [383, 261] width 130 height 18
click at [437, 247] on div "STYRENE BLOCKS for core" at bounding box center [383, 256] width 130 height 18
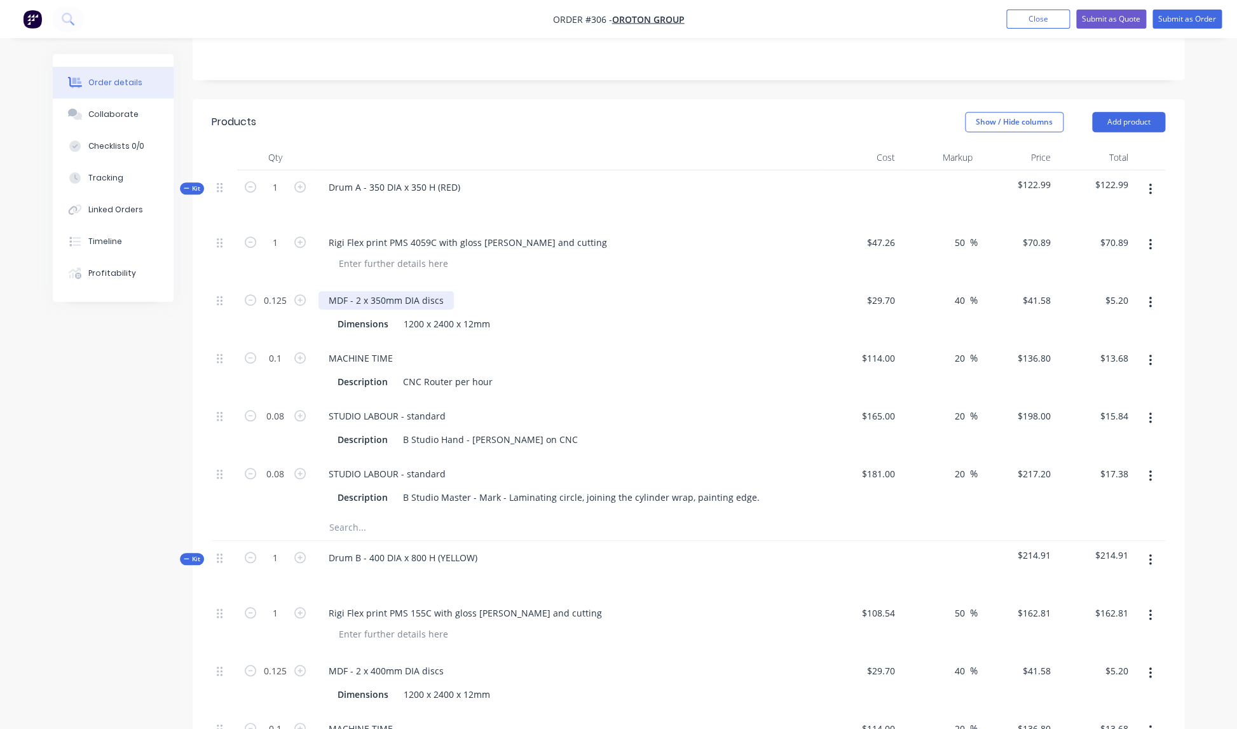
scroll to position [258, 0]
drag, startPoint x: 360, startPoint y: 287, endPoint x: 383, endPoint y: 286, distance: 22.9
click at [360, 290] on div "MDF - 2 x 350mm DIA discs" at bounding box center [385, 299] width 135 height 18
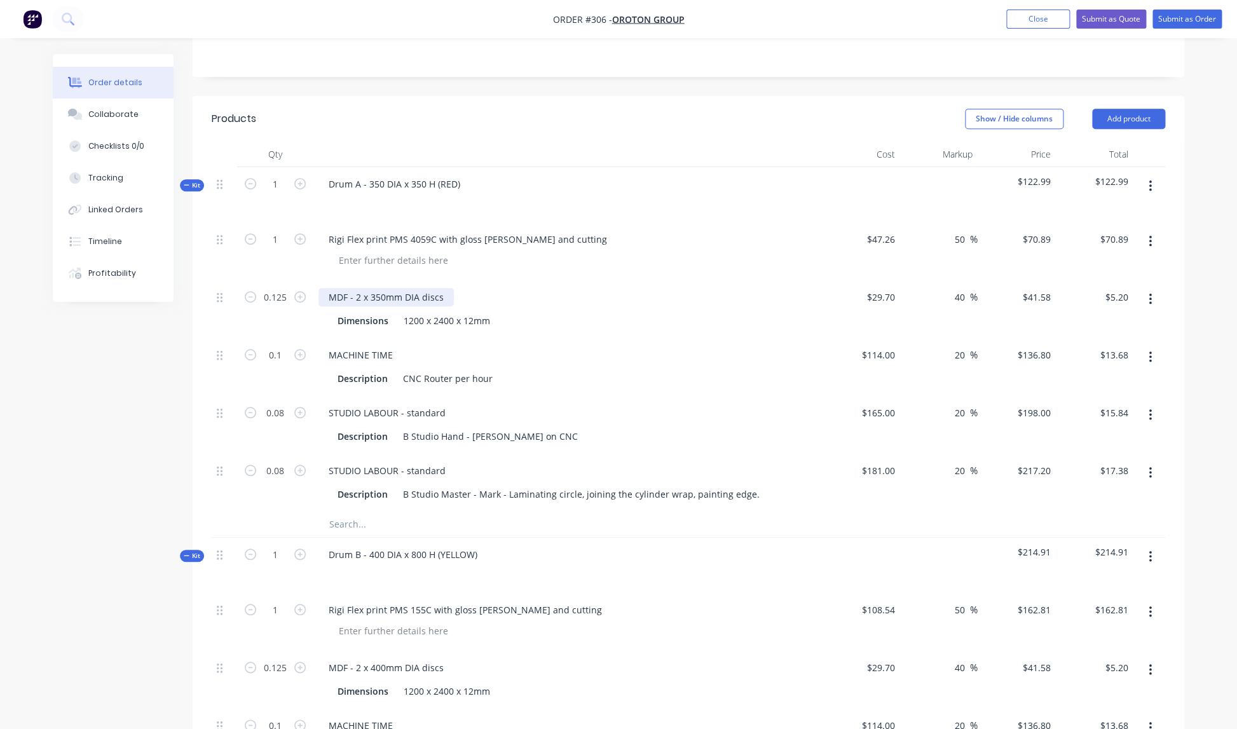
scroll to position [261, 0]
click at [584, 310] on div "Dimensions 1200 x 2400 x 12mm" at bounding box center [564, 319] width 465 height 18
drag, startPoint x: 287, startPoint y: 281, endPoint x: 294, endPoint y: 281, distance: 6.4
click at [288, 285] on input "0.125" at bounding box center [275, 294] width 33 height 19
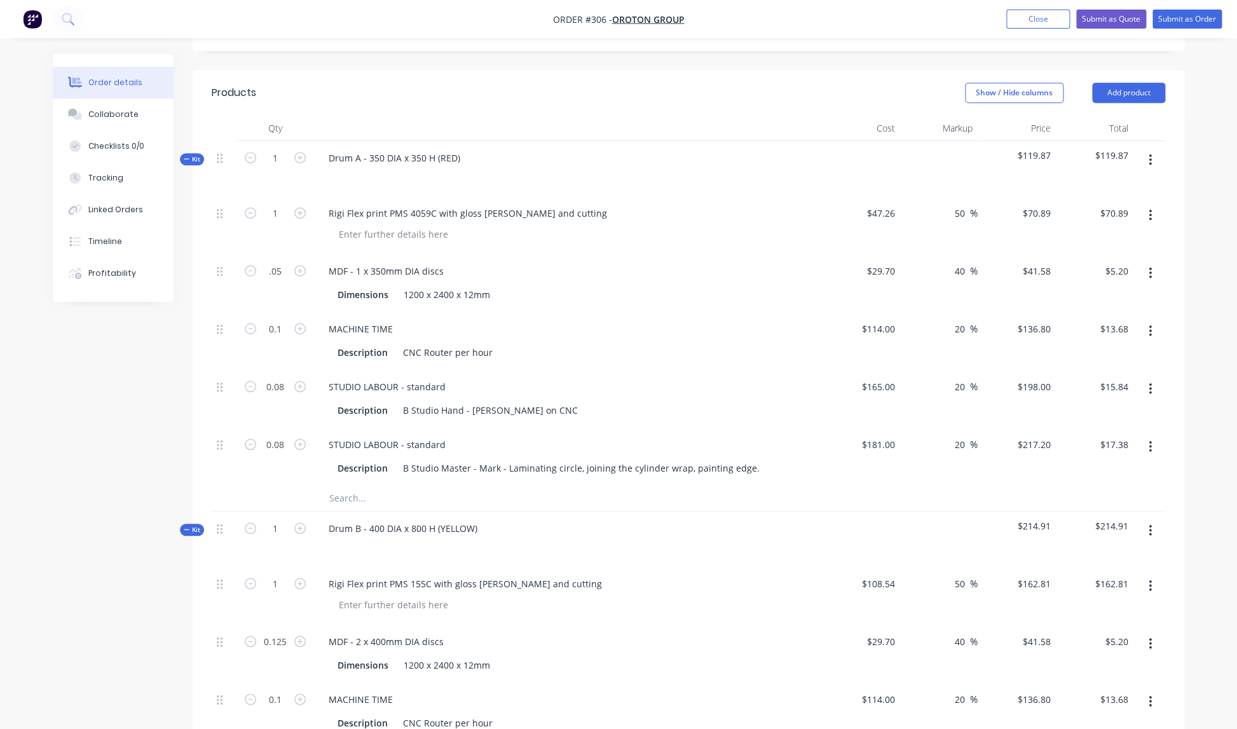
type input "0.05"
type input "$2.08"
click at [686, 318] on div "MACHINE TIME" at bounding box center [567, 327] width 498 height 18
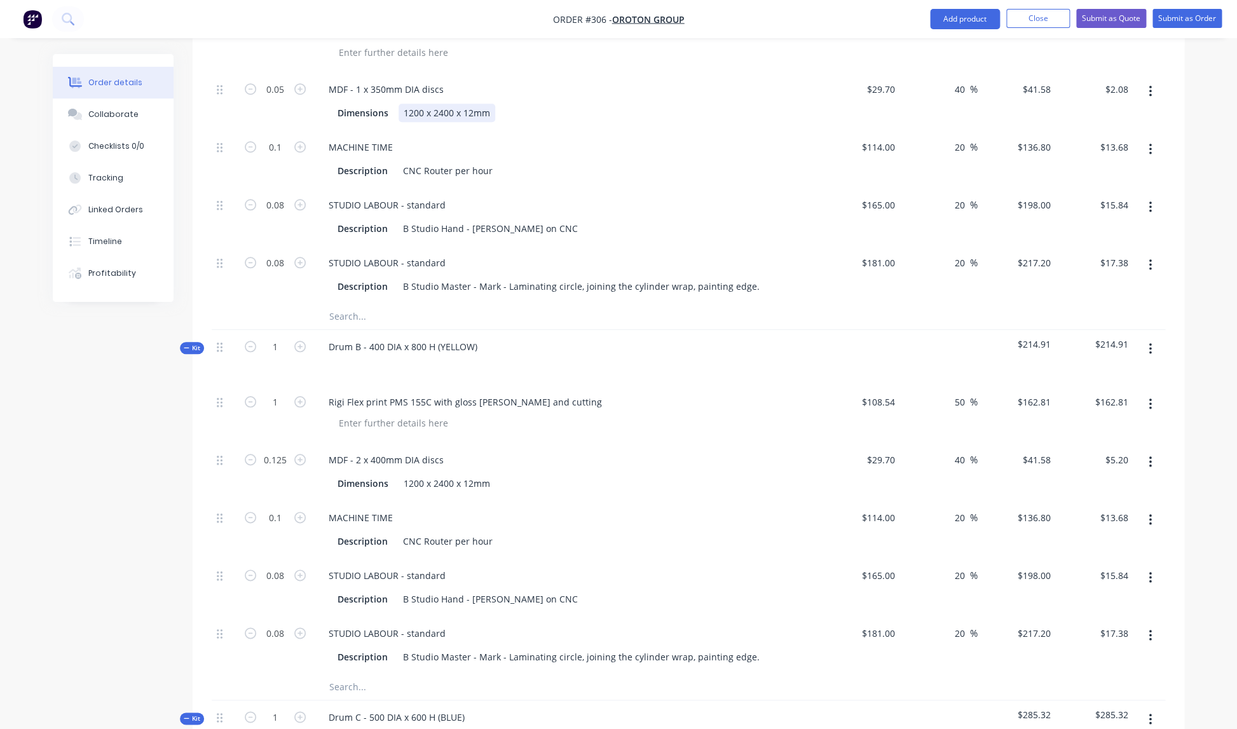
scroll to position [469, 0]
click at [360, 449] on div "MDF - 2 x 400mm DIA discs" at bounding box center [385, 458] width 135 height 18
click at [522, 449] on div "MDF - 1 x 400mm DIA discs" at bounding box center [567, 458] width 498 height 18
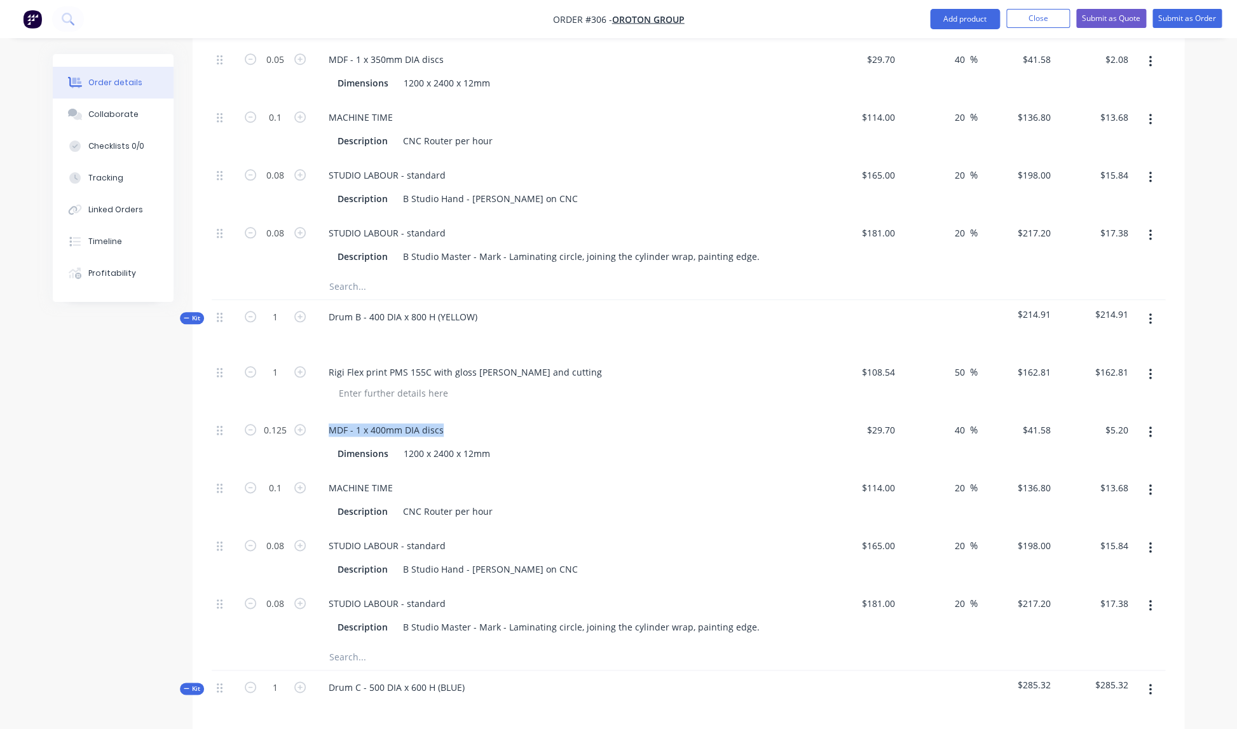
scroll to position [506, 0]
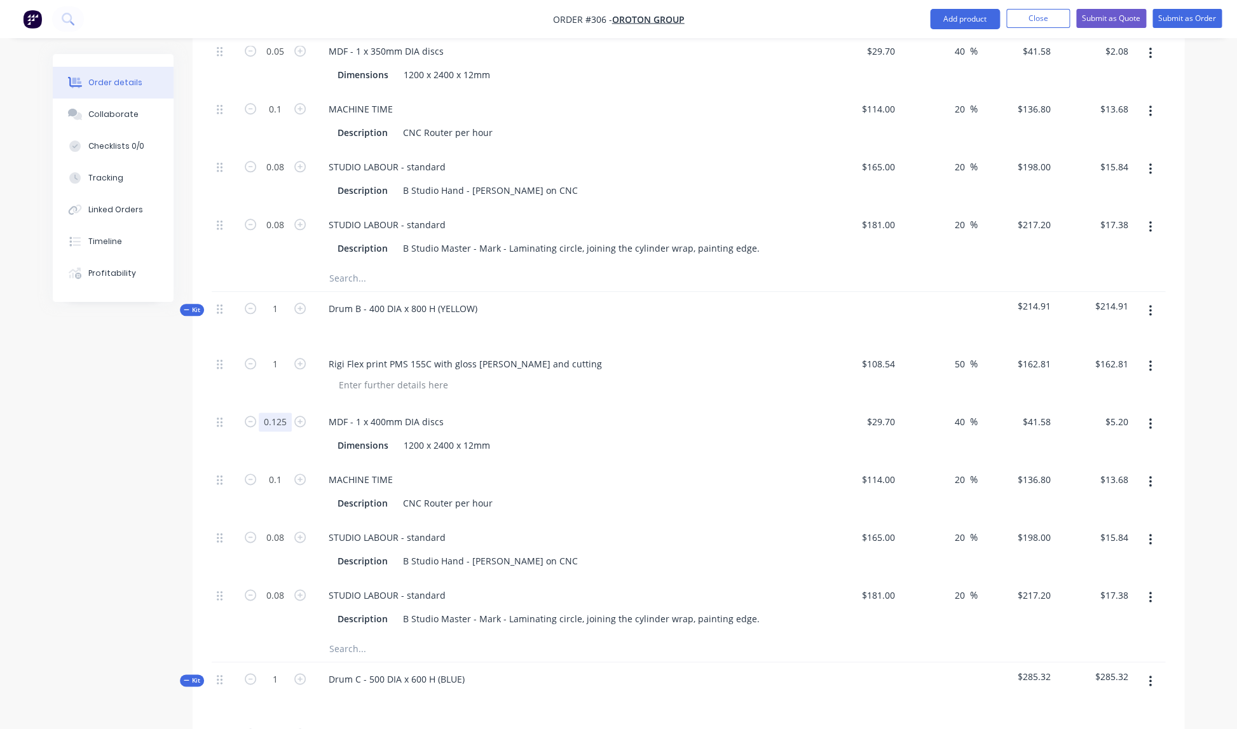
click at [288, 412] on input "0.125" at bounding box center [275, 421] width 33 height 19
type input "0.05"
type input "$2.08"
click at [616, 470] on div "MACHINE TIME" at bounding box center [567, 479] width 498 height 18
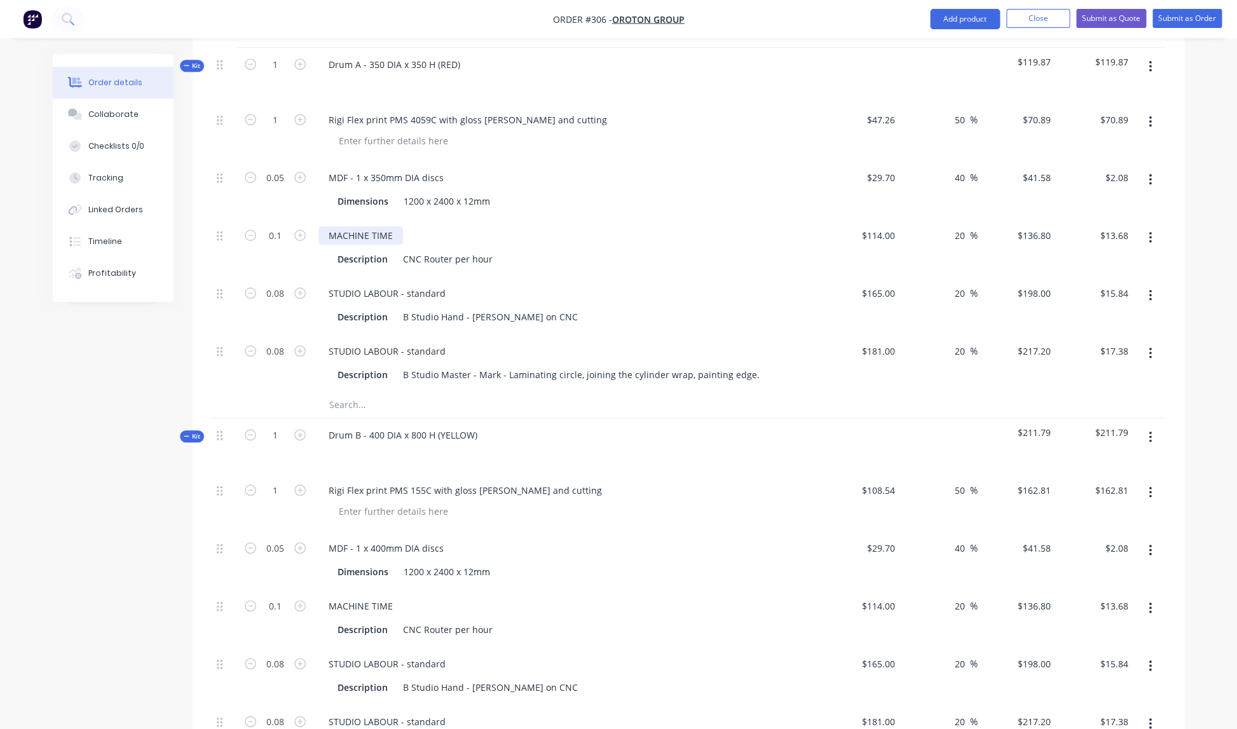
scroll to position [388, 0]
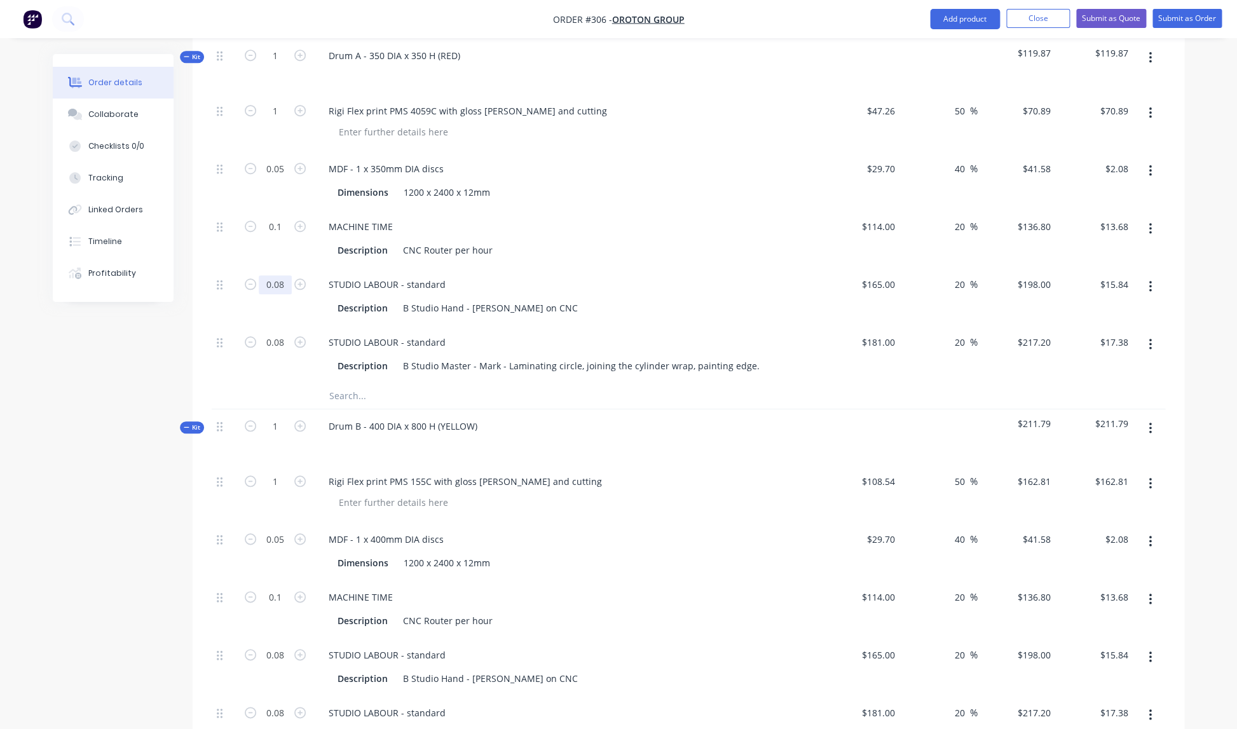
click at [285, 275] on input "0.08" at bounding box center [275, 284] width 33 height 19
type input "0.1"
type input "$19.80"
click at [725, 241] on div "Description CNC Router per hour" at bounding box center [564, 250] width 465 height 18
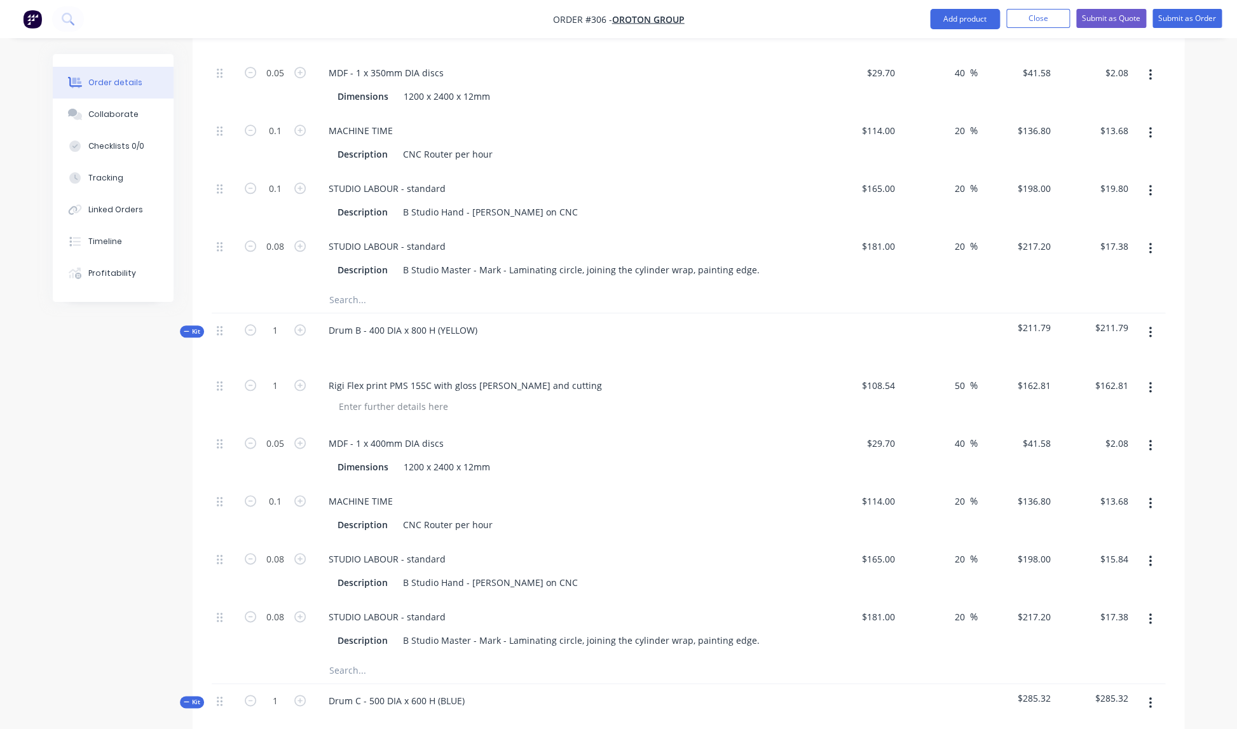
scroll to position [485, 0]
click at [283, 236] on input "0.08" at bounding box center [275, 245] width 33 height 19
click at [623, 213] on div "STUDIO LABOUR - standard Description B Studio Hand - Eric on CNC" at bounding box center [567, 199] width 508 height 58
type input "0.1"
type input "$21.72"
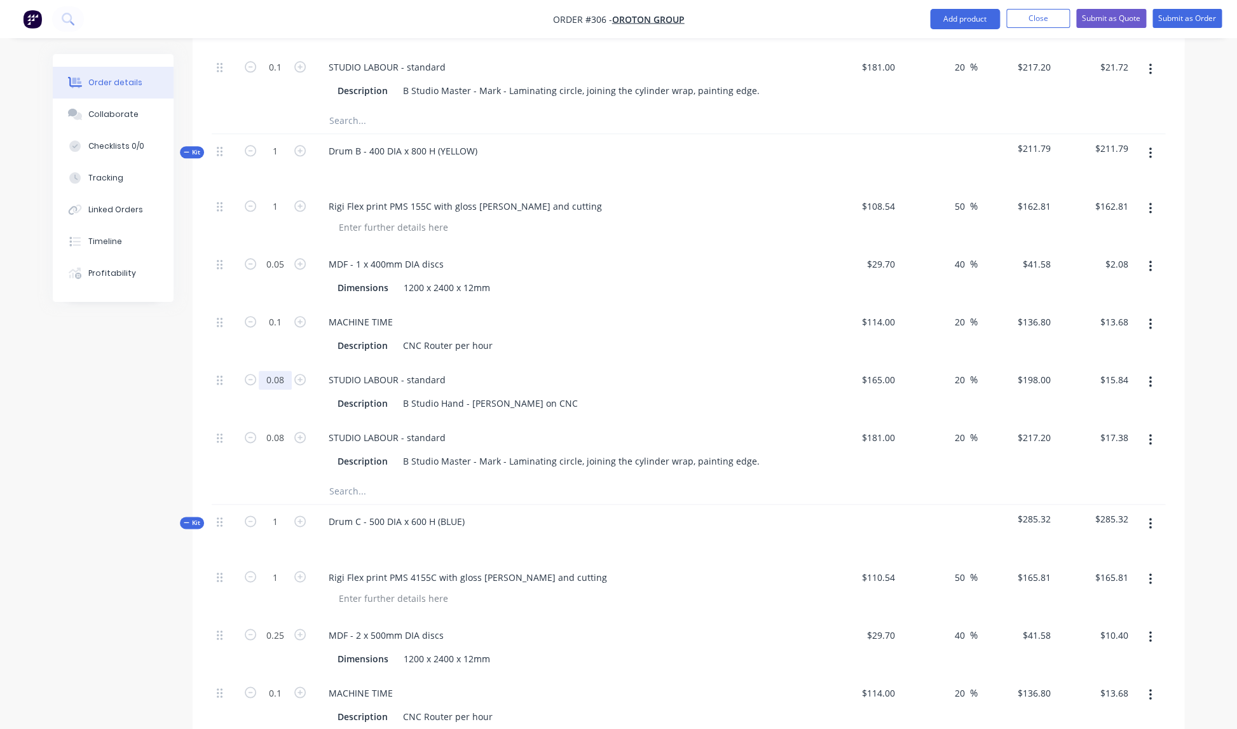
scroll to position [667, 0]
click at [285, 369] on input "0.08" at bounding box center [275, 376] width 33 height 19
type input "0.1"
type input "$19.80"
click at [285, 425] on input "0.08" at bounding box center [275, 434] width 33 height 19
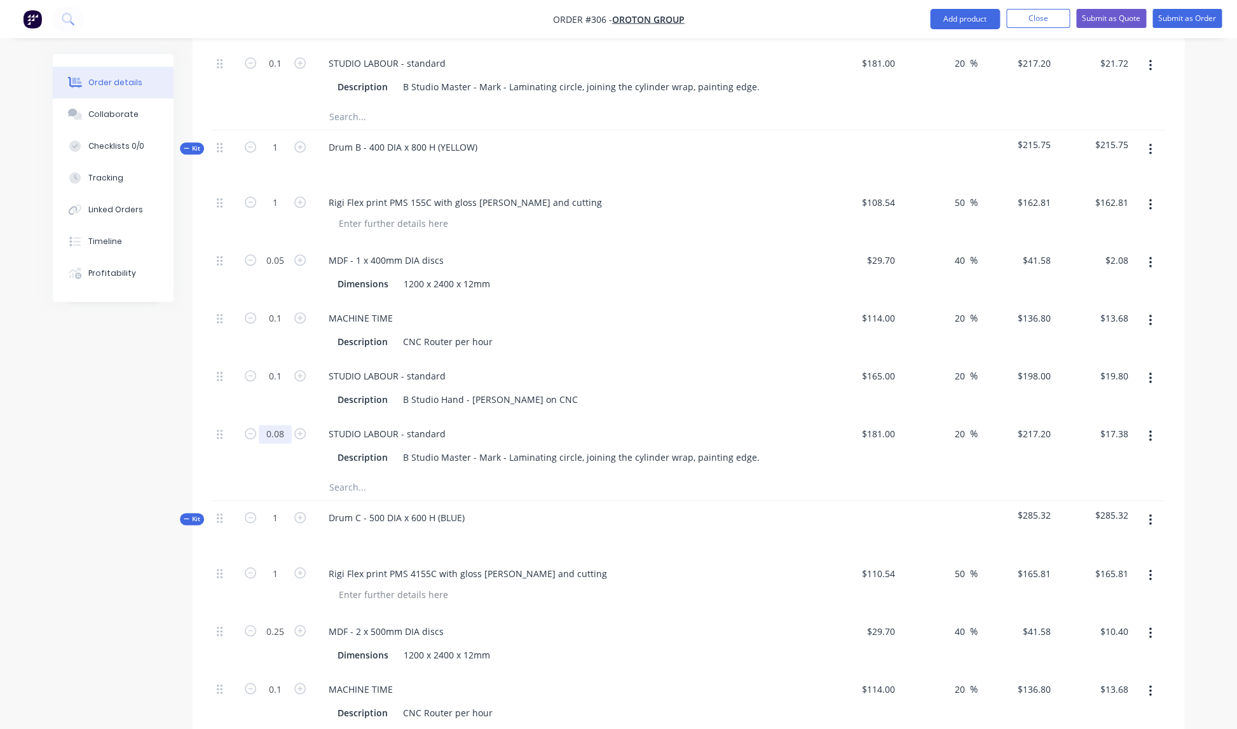
click at [288, 424] on input "0.08" at bounding box center [275, 433] width 33 height 19
type input "0"
type input "0.1"
type input "$21.72"
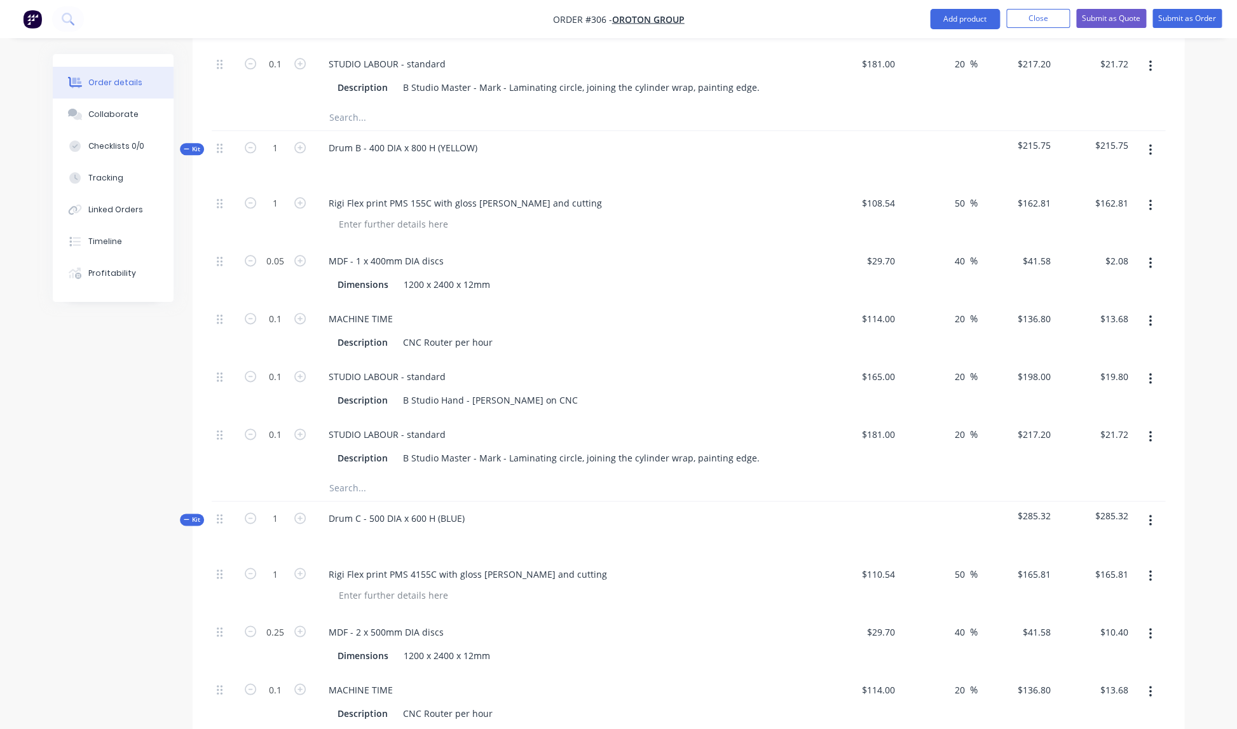
click at [770, 333] on div "Description CNC Router per hour" at bounding box center [564, 342] width 465 height 18
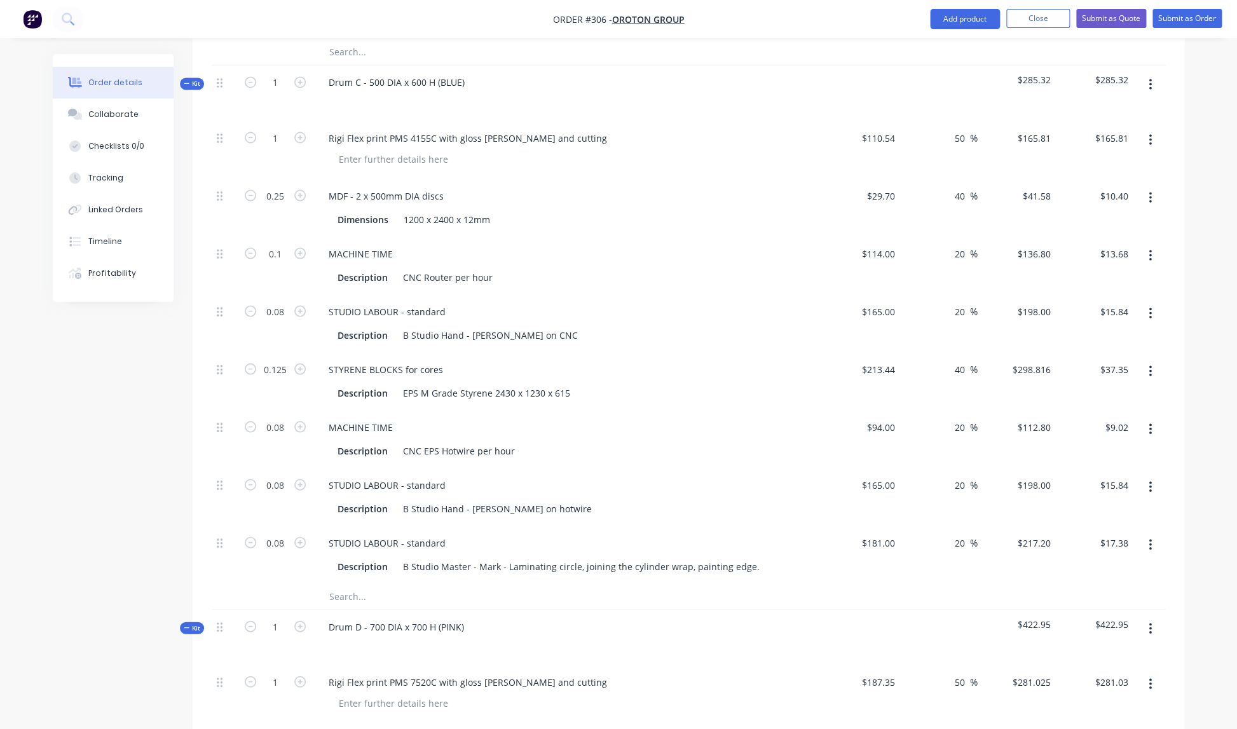
scroll to position [1105, 0]
drag, startPoint x: 282, startPoint y: 292, endPoint x: 301, endPoint y: 296, distance: 19.4
click at [282, 299] on input "0.08" at bounding box center [275, 308] width 33 height 19
type input "0.1"
type input "$19.80"
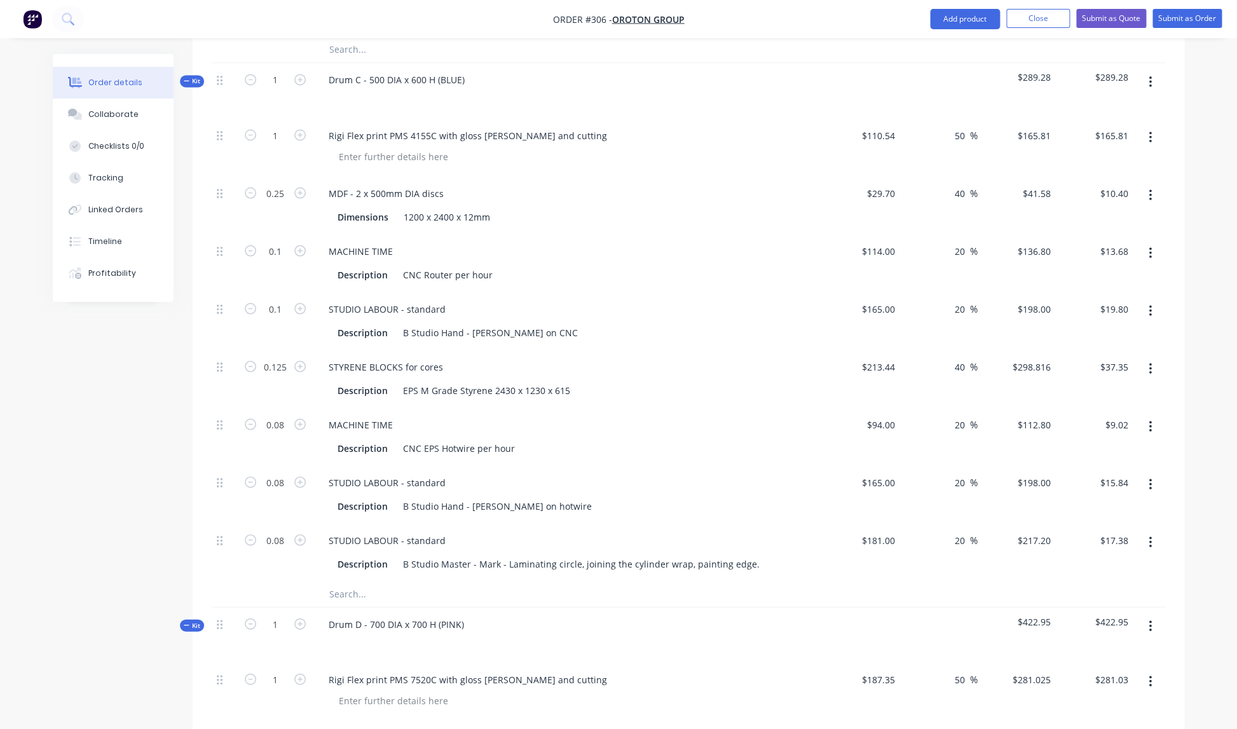
click at [616, 349] on div "STYRENE BLOCKS for cores Description EPS M Grade Styrene 2430 x 1230 x 615" at bounding box center [567, 378] width 508 height 58
click at [285, 415] on input "0.08" at bounding box center [275, 424] width 33 height 19
type input "0.1"
type input "$11.28"
drag, startPoint x: 623, startPoint y: 457, endPoint x: 561, endPoint y: 463, distance: 61.9
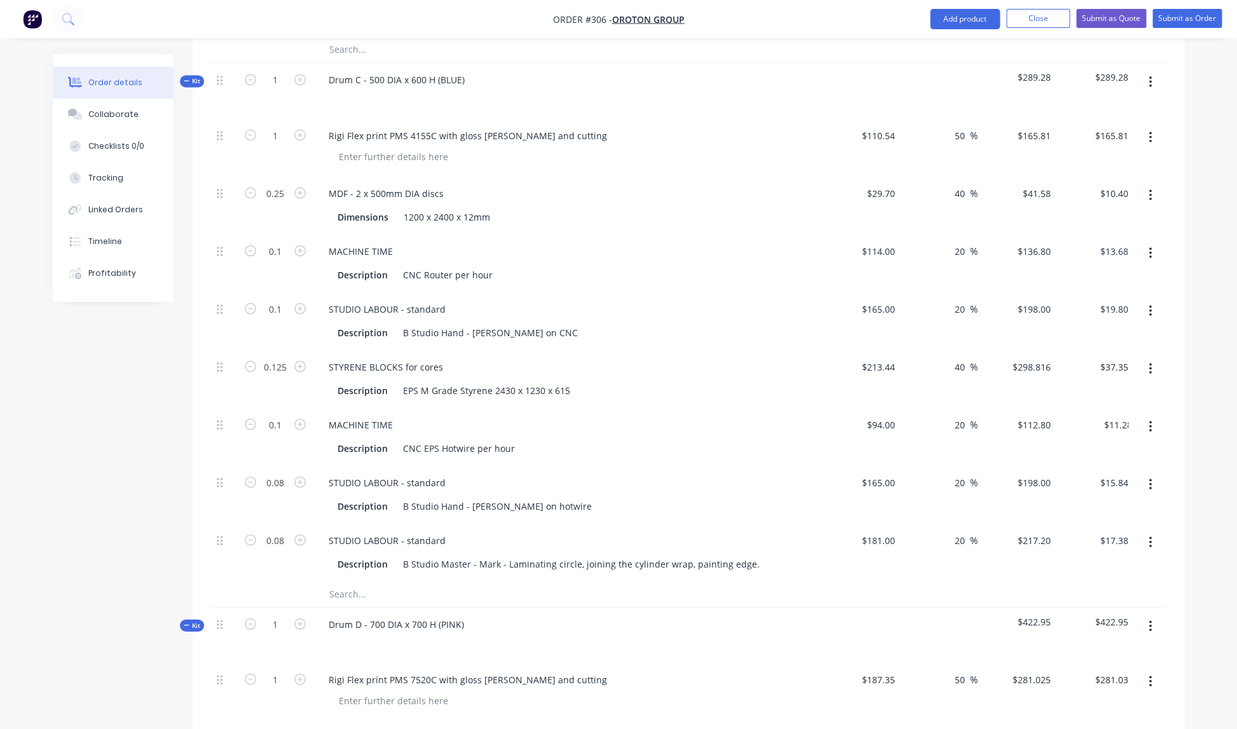
click at [623, 465] on div "STUDIO LABOUR - standard Description B Studio Hand - Eric on hotwire" at bounding box center [567, 494] width 508 height 58
click at [284, 473] on input "0.08" at bounding box center [275, 482] width 33 height 19
type input "0.1"
type input "$19.80"
click at [567, 445] on div "MACHINE TIME Description CNC EPS Hotwire per hour" at bounding box center [567, 436] width 508 height 58
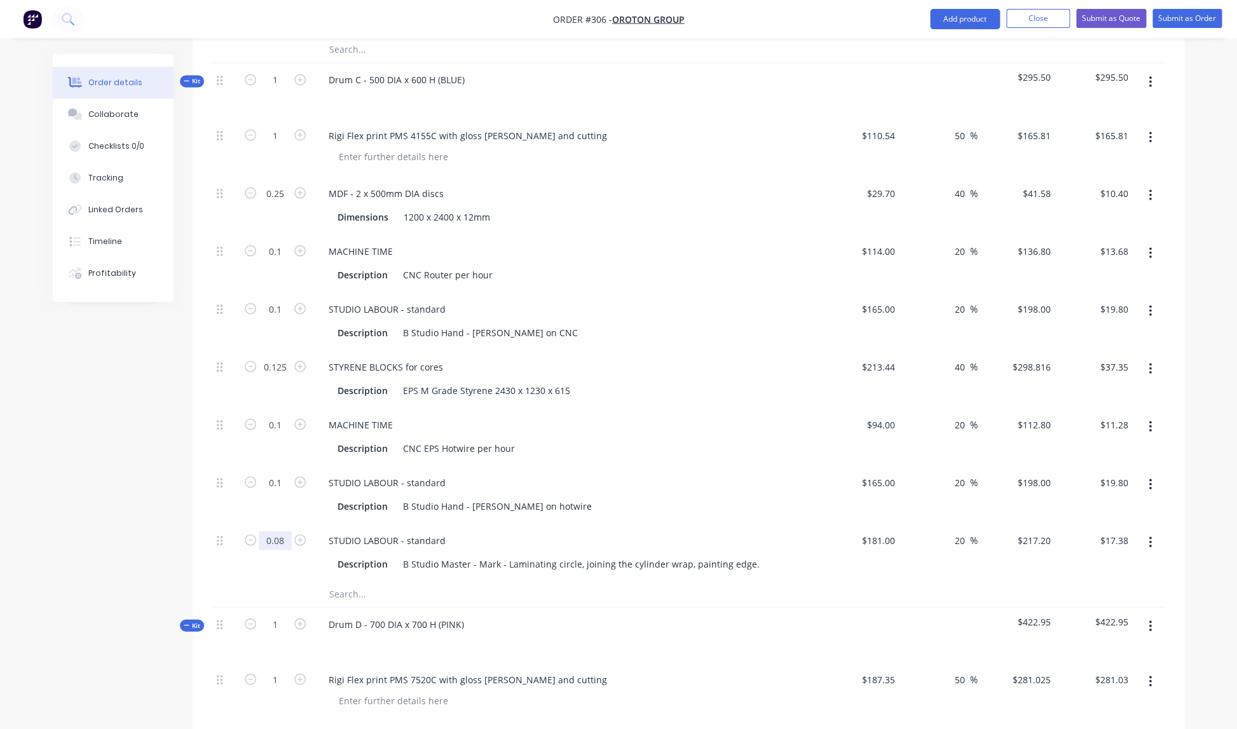
click at [286, 531] on input "0.08" at bounding box center [275, 540] width 33 height 19
type input "0.1"
type input "$21.72"
click at [599, 506] on div "STUDIO LABOUR - standard Description B Studio Hand - Eric on hotwire" at bounding box center [567, 494] width 508 height 58
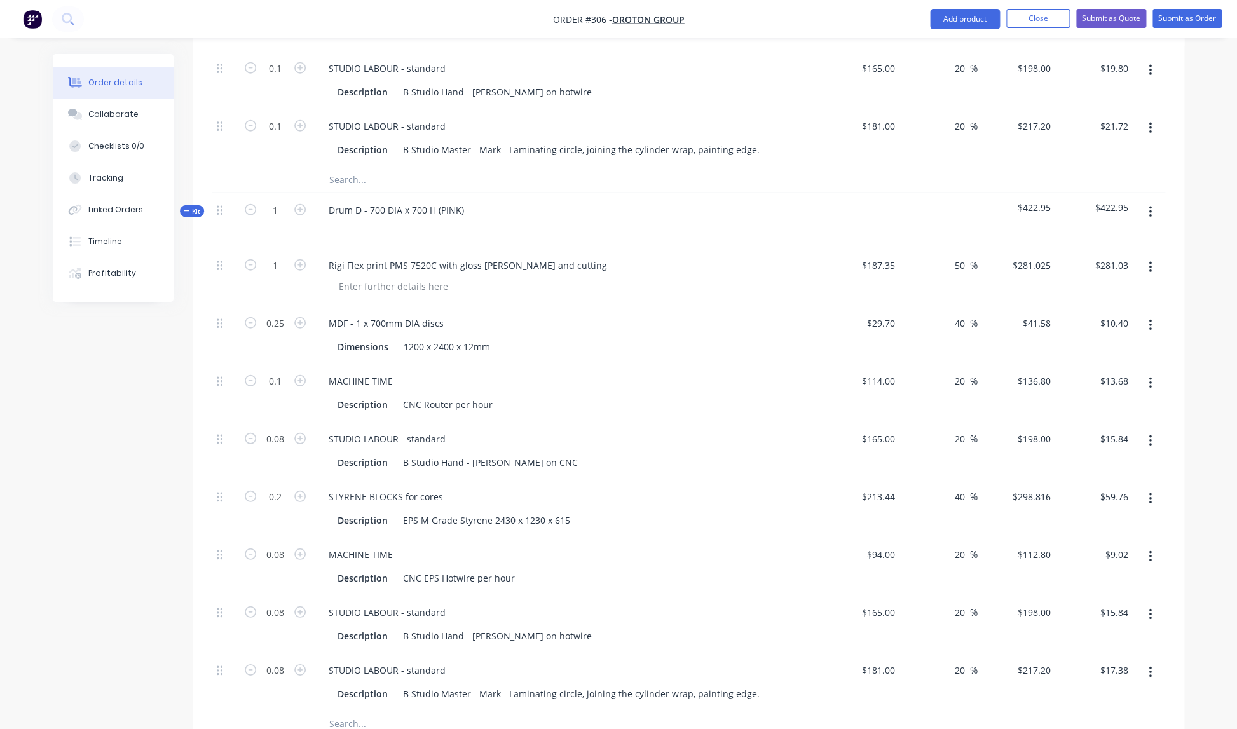
scroll to position [1520, 0]
drag, startPoint x: 284, startPoint y: 423, endPoint x: 294, endPoint y: 423, distance: 9.5
click at [285, 428] on input "0.08" at bounding box center [275, 437] width 33 height 19
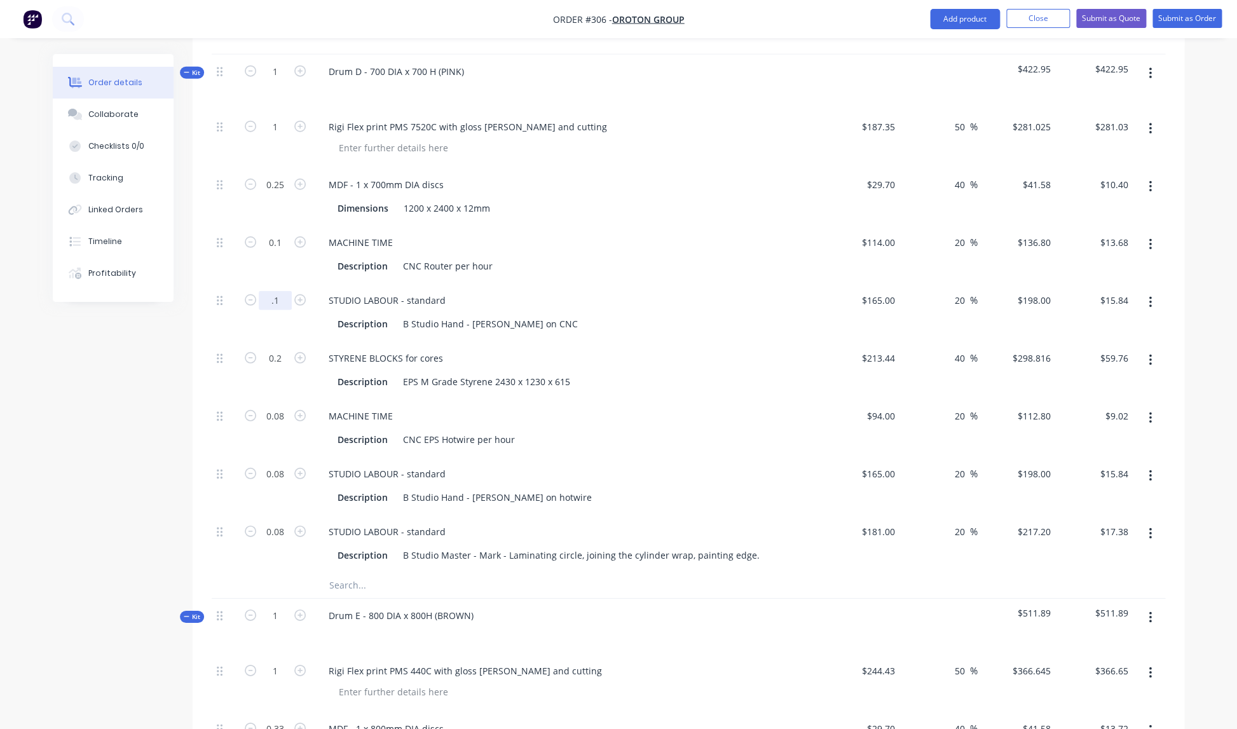
scroll to position [1665, 0]
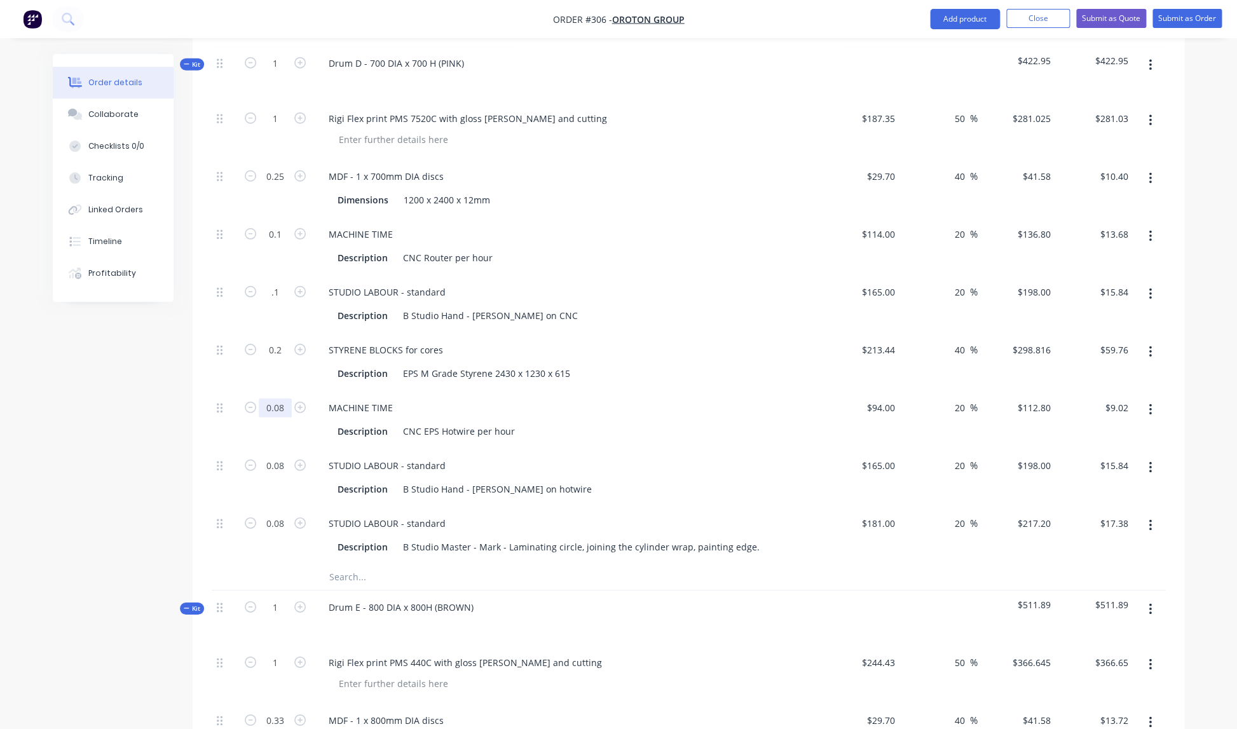
type input "0.1"
type input "$19.80"
drag, startPoint x: 285, startPoint y: 395, endPoint x: 292, endPoint y: 395, distance: 7.7
click at [285, 398] on input "0.08" at bounding box center [275, 407] width 33 height 19
type input "0.1"
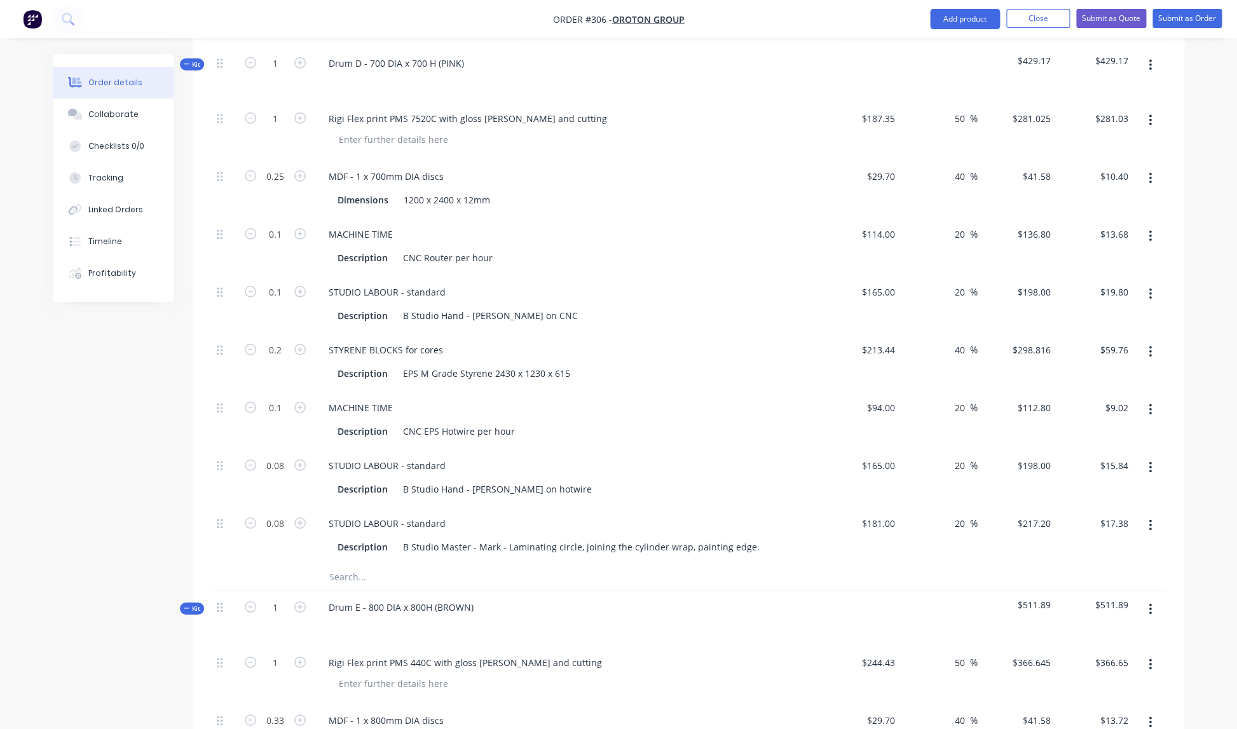
type input "$11.28"
click at [284, 463] on div "0.08" at bounding box center [275, 475] width 76 height 58
click at [287, 455] on input "0.08" at bounding box center [275, 464] width 33 height 19
type input "0.1"
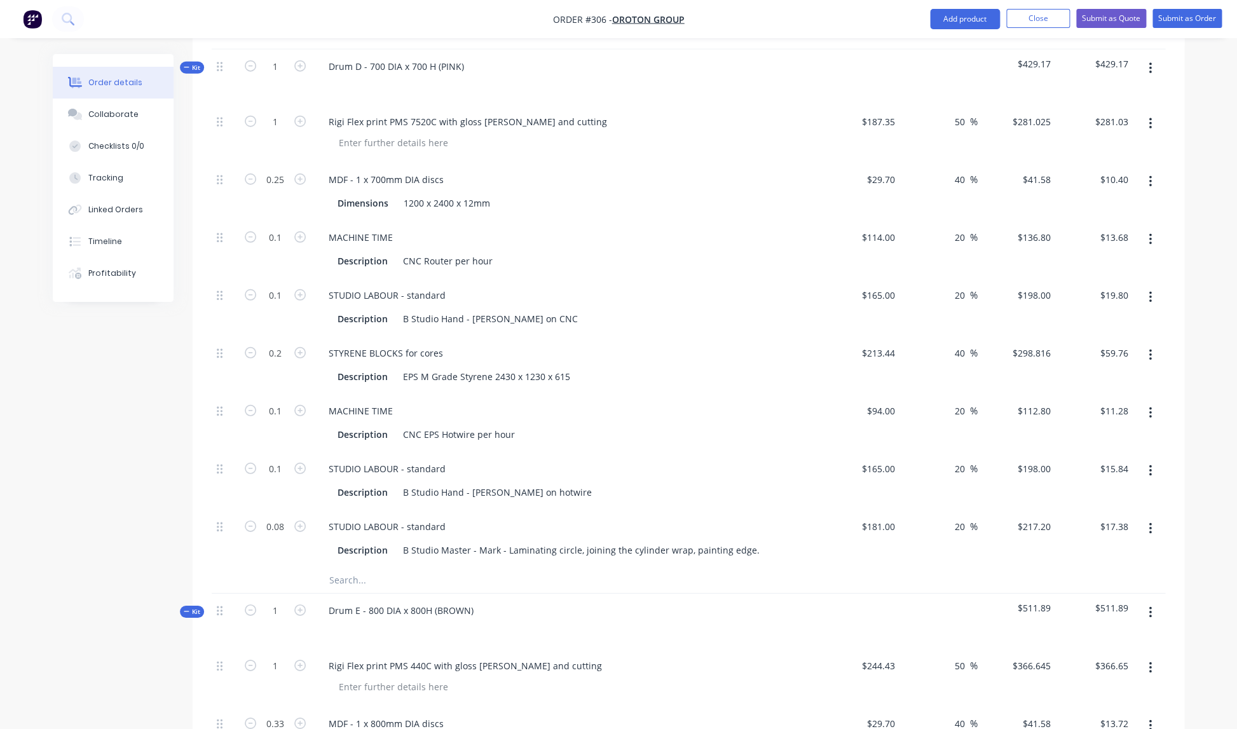
type input "$19.80"
click at [497, 423] on div "Description CNC EPS Hotwire per hour" at bounding box center [567, 433] width 498 height 21
click at [285, 517] on input "0.08" at bounding box center [275, 526] width 33 height 19
type input "0.1"
type input "$21.72"
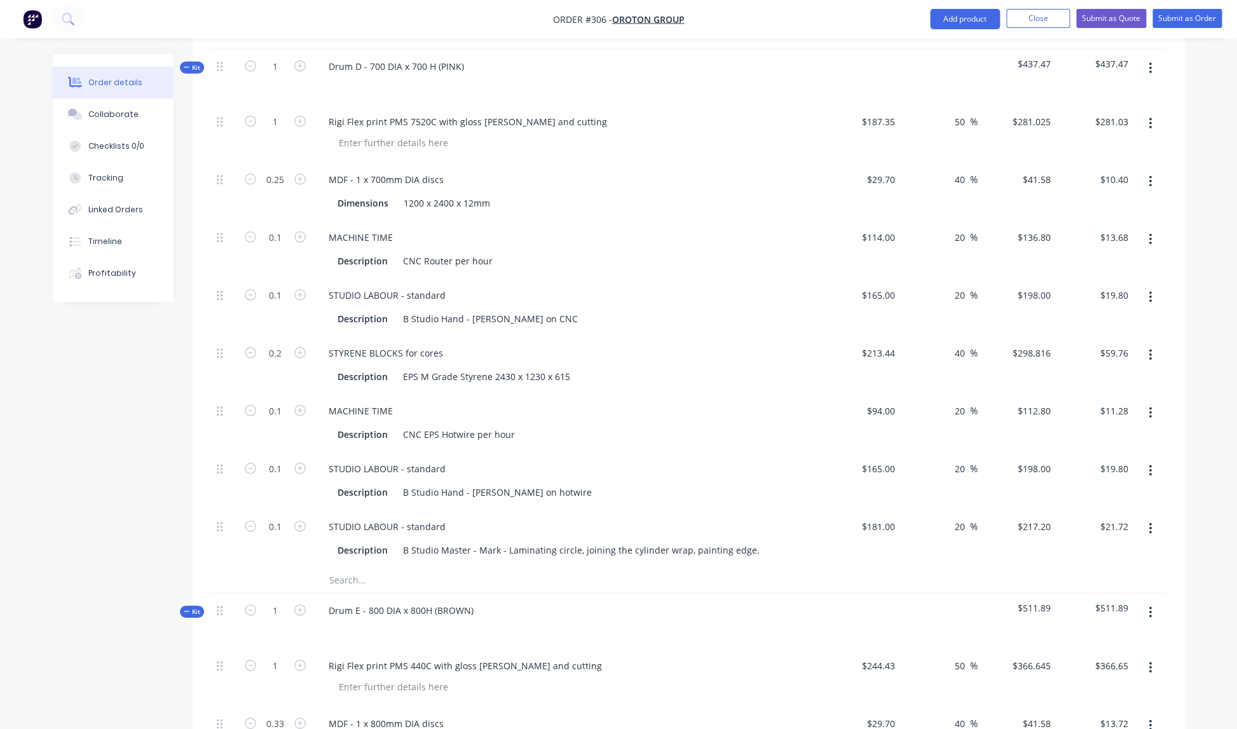
click at [567, 484] on div "Description B Studio Hand - Eric on hotwire" at bounding box center [564, 492] width 465 height 18
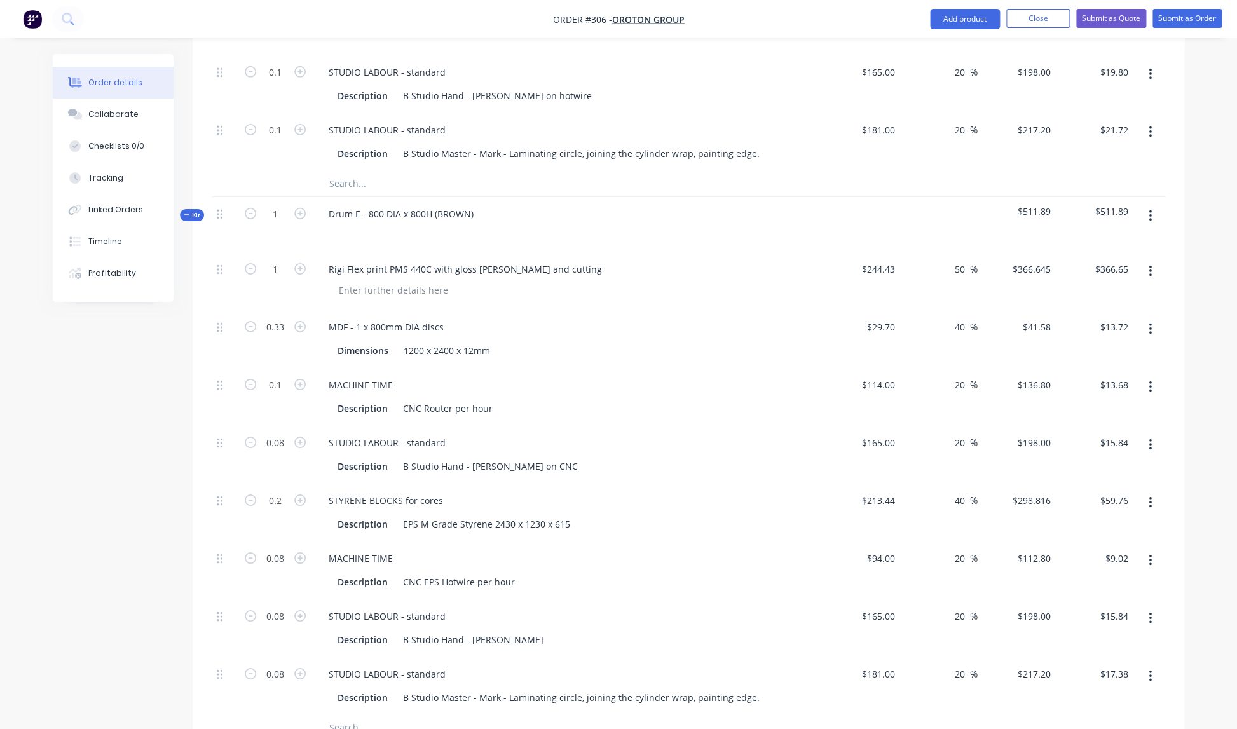
scroll to position [2061, 0]
click at [285, 431] on input "0.08" at bounding box center [275, 440] width 33 height 19
type input "0.1"
type input "$19.80"
click at [597, 409] on div "MACHINE TIME Description CNC Router per hour" at bounding box center [567, 395] width 508 height 58
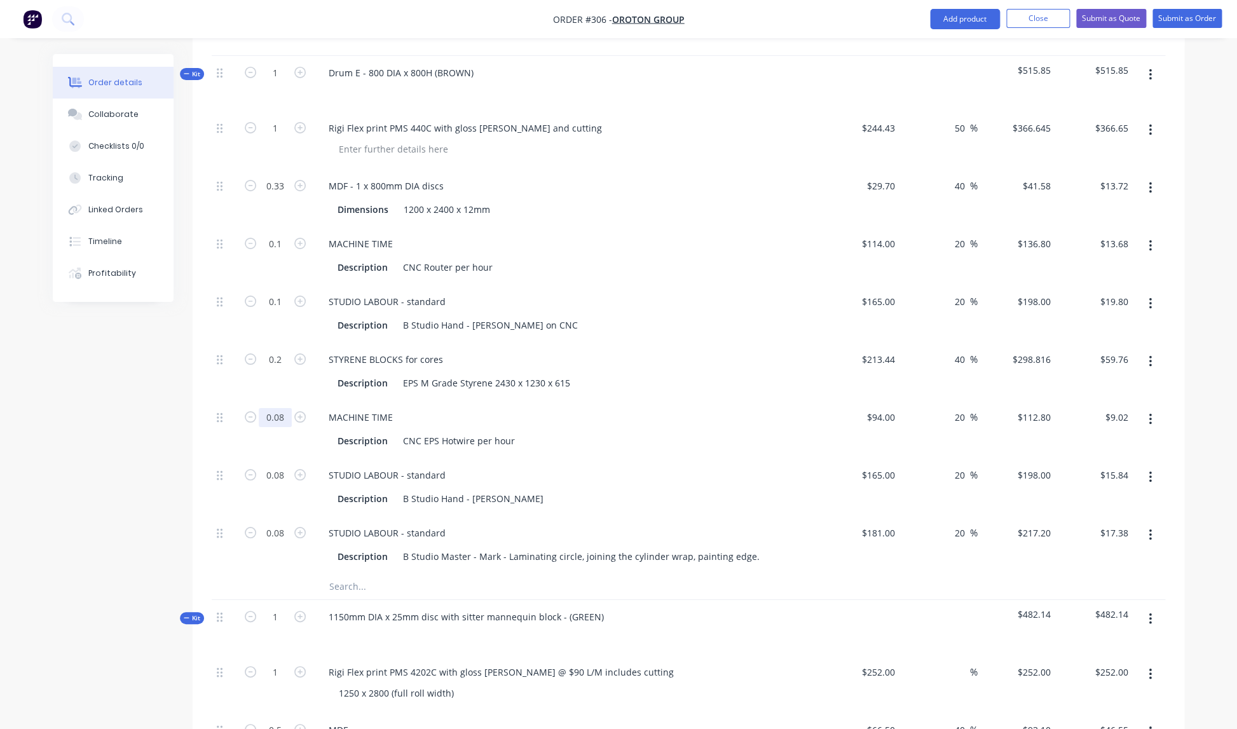
scroll to position [2202, 0]
click at [287, 406] on input "0.08" at bounding box center [275, 415] width 33 height 19
type input "0.1"
type input "$11.28"
click at [306, 430] on div "0.1" at bounding box center [275, 427] width 76 height 58
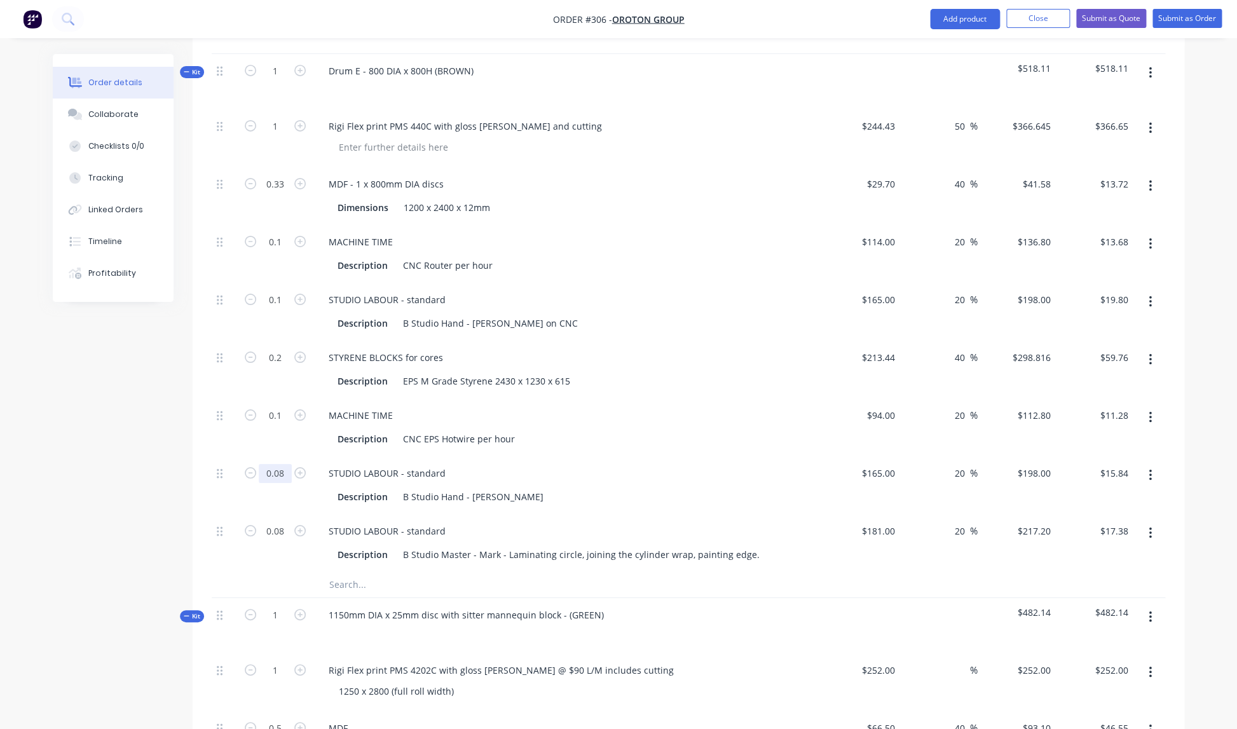
click at [285, 464] on input "0.08" at bounding box center [275, 473] width 33 height 19
type input "0.1"
type input "$19.80"
click at [464, 456] on div "STUDIO LABOUR - standard Description B Studio Hand - Eric" at bounding box center [567, 485] width 508 height 58
click at [285, 522] on input "0.08" at bounding box center [275, 531] width 33 height 19
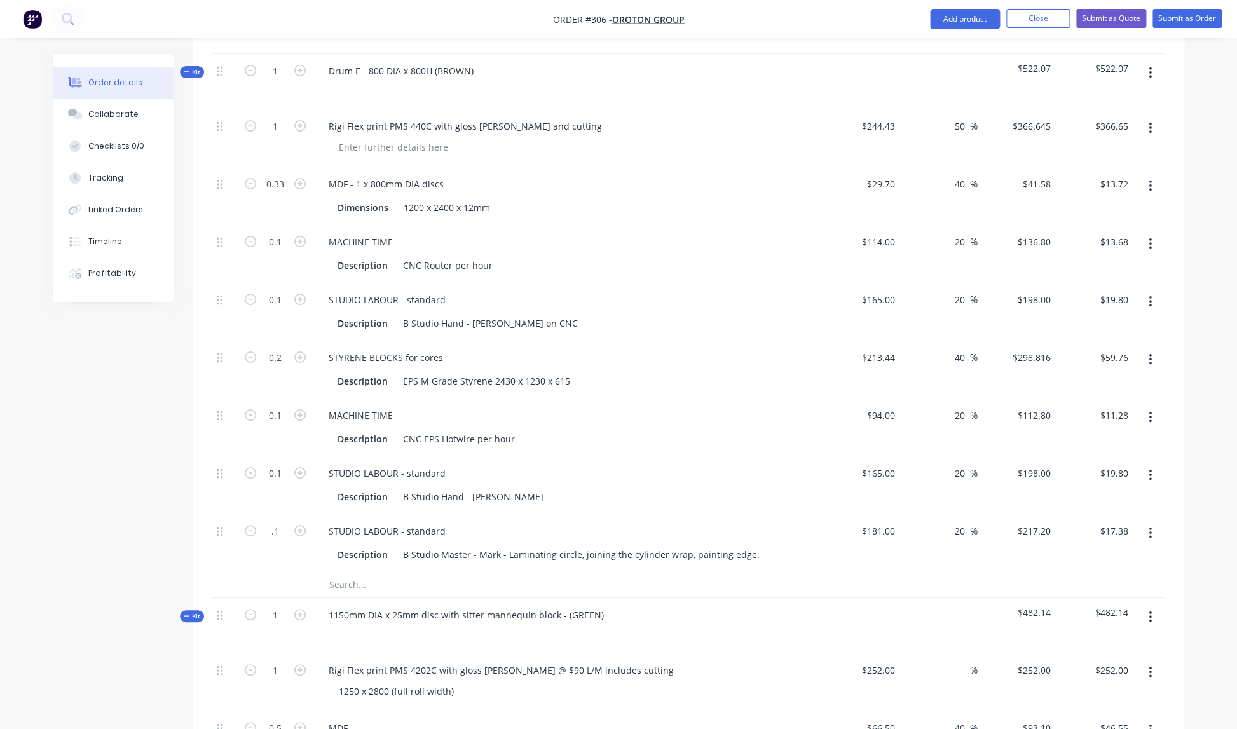
type input "0.1"
type input "$21.72"
click at [536, 464] on div "STUDIO LABOUR - standard" at bounding box center [567, 473] width 498 height 18
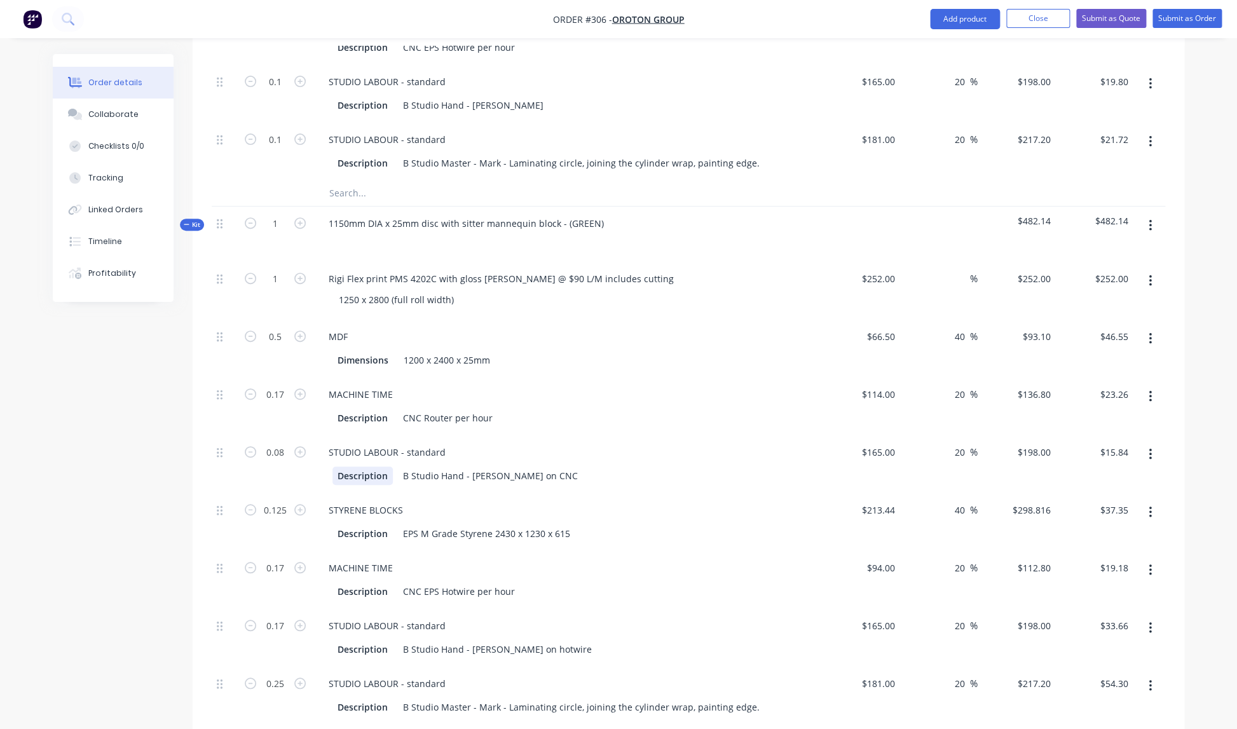
scroll to position [2594, 0]
click at [285, 442] on input "0.08" at bounding box center [275, 451] width 33 height 19
type input "0.1"
type input "$19.80"
click at [595, 442] on div "STUDIO LABOUR - standard" at bounding box center [567, 451] width 498 height 18
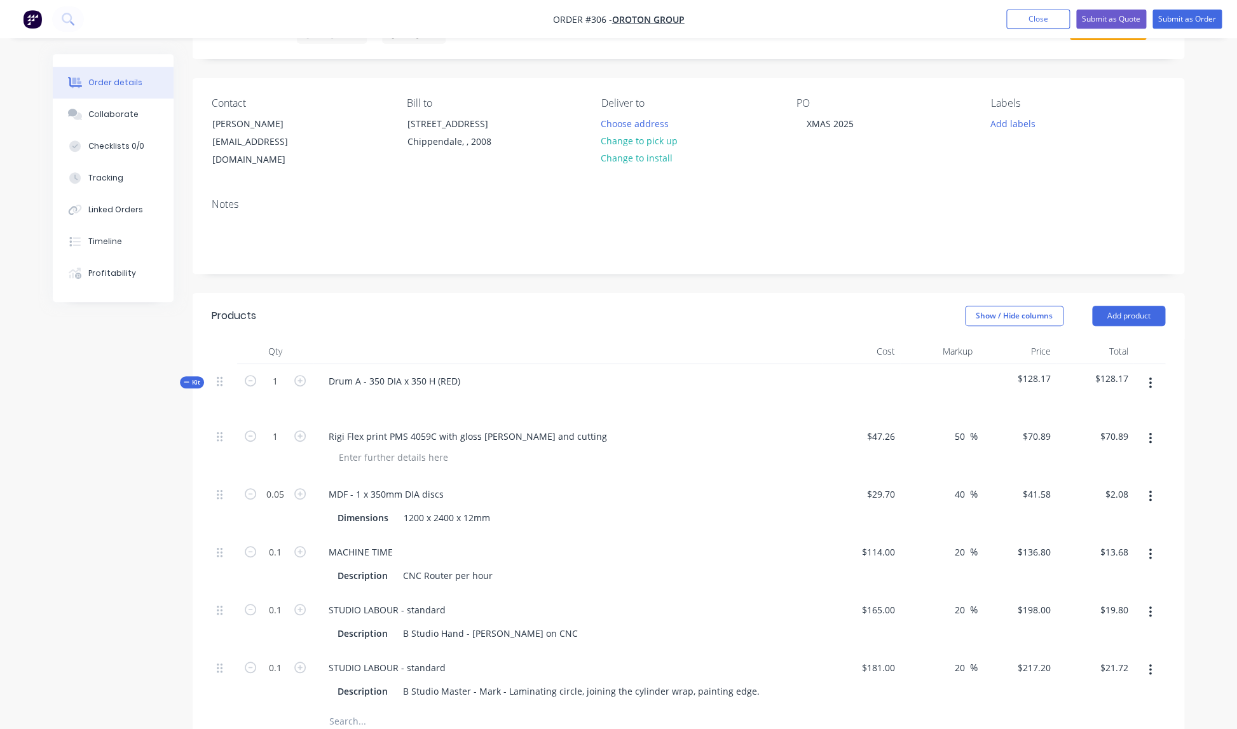
scroll to position [0, 0]
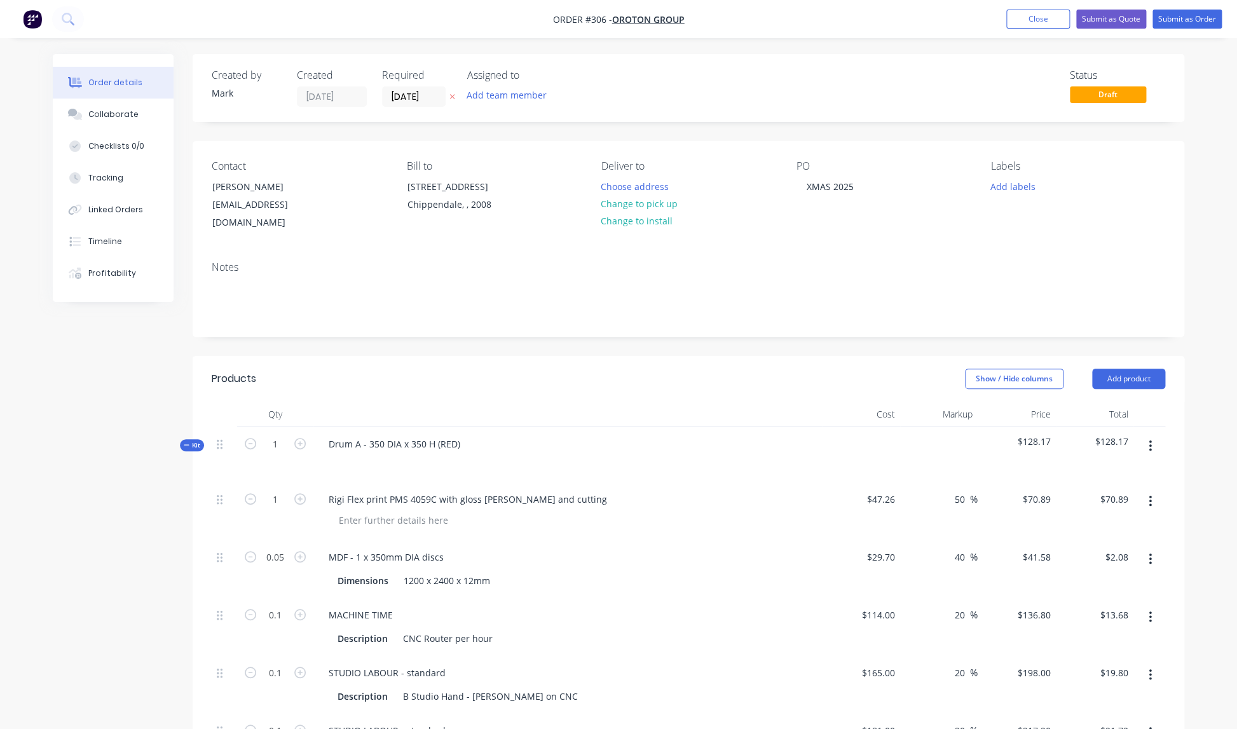
click at [1150, 440] on icon "button" at bounding box center [1149, 445] width 3 height 11
click at [1102, 470] on div "Add product to kit" at bounding box center [1104, 479] width 98 height 18
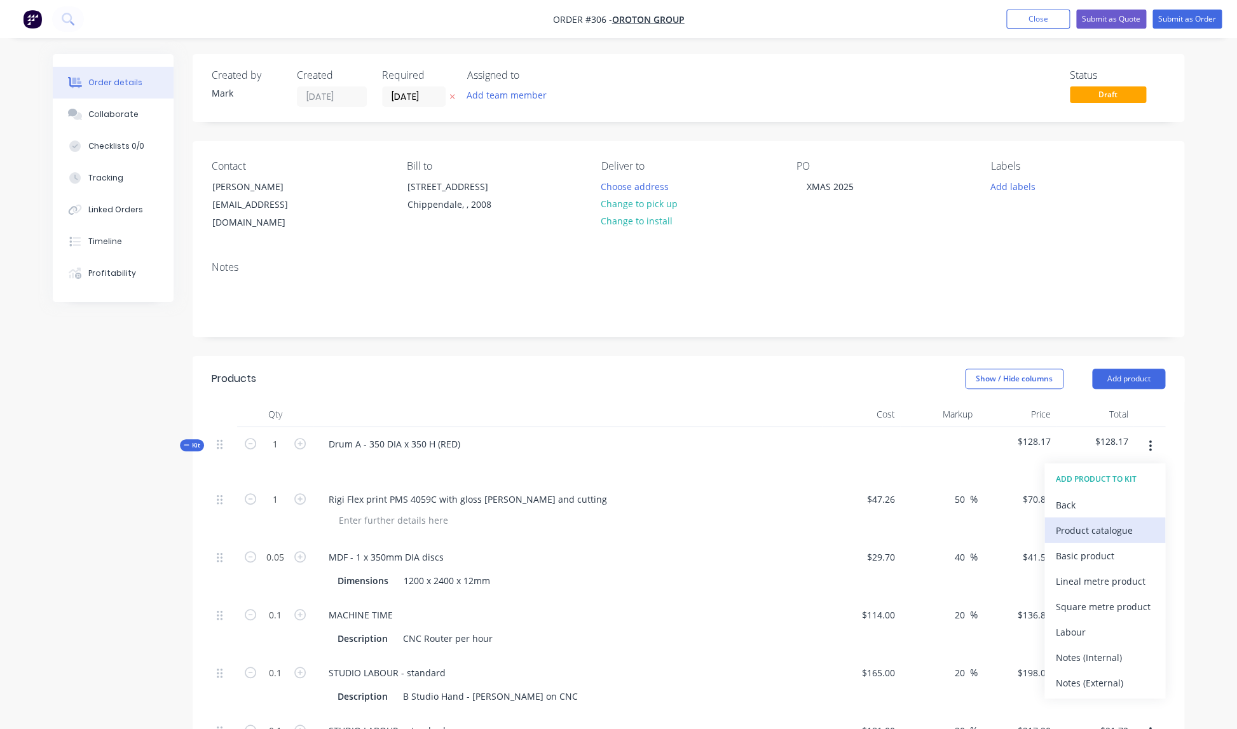
click at [1085, 521] on div "Product catalogue" at bounding box center [1104, 530] width 98 height 18
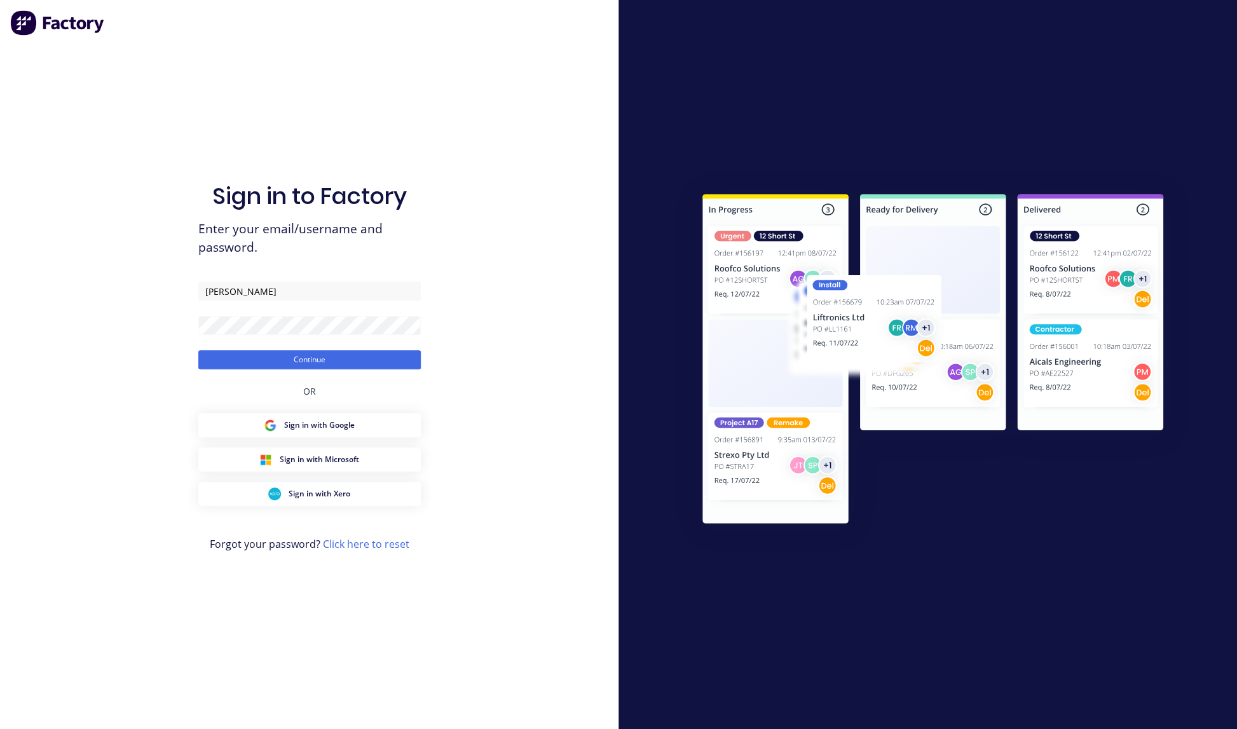
drag, startPoint x: 724, startPoint y: 71, endPoint x: 612, endPoint y: 49, distance: 113.9
click at [724, 71] on div at bounding box center [927, 364] width 618 height 729
click at [320, 358] on button "Continue" at bounding box center [309, 359] width 222 height 19
click at [857, 590] on div at bounding box center [927, 364] width 618 height 729
click at [311, 358] on button "Continue" at bounding box center [309, 359] width 222 height 19
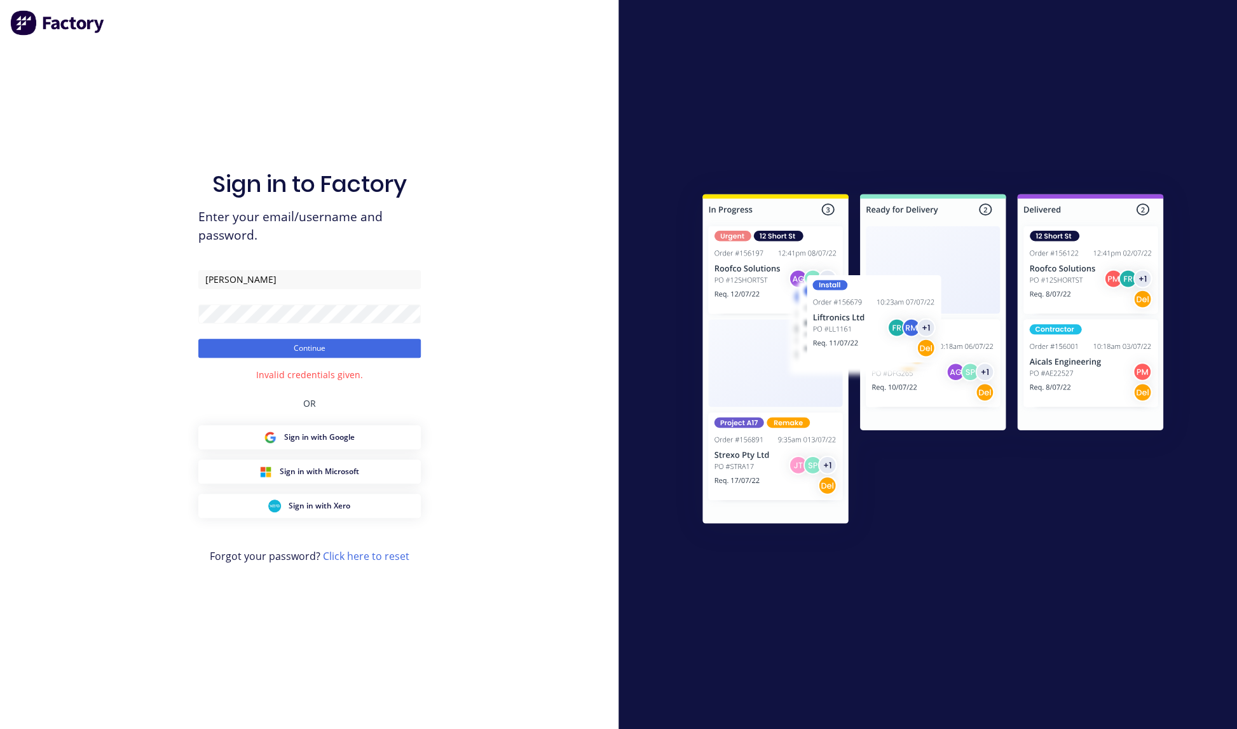
click at [455, 415] on div "Sign in to Factory Enter your email/username and password. [PERSON_NAME] Contin…" at bounding box center [309, 364] width 618 height 729
click at [322, 469] on span "Sign in with Microsoft" at bounding box center [319, 471] width 79 height 11
